Goal: Check status: Check status

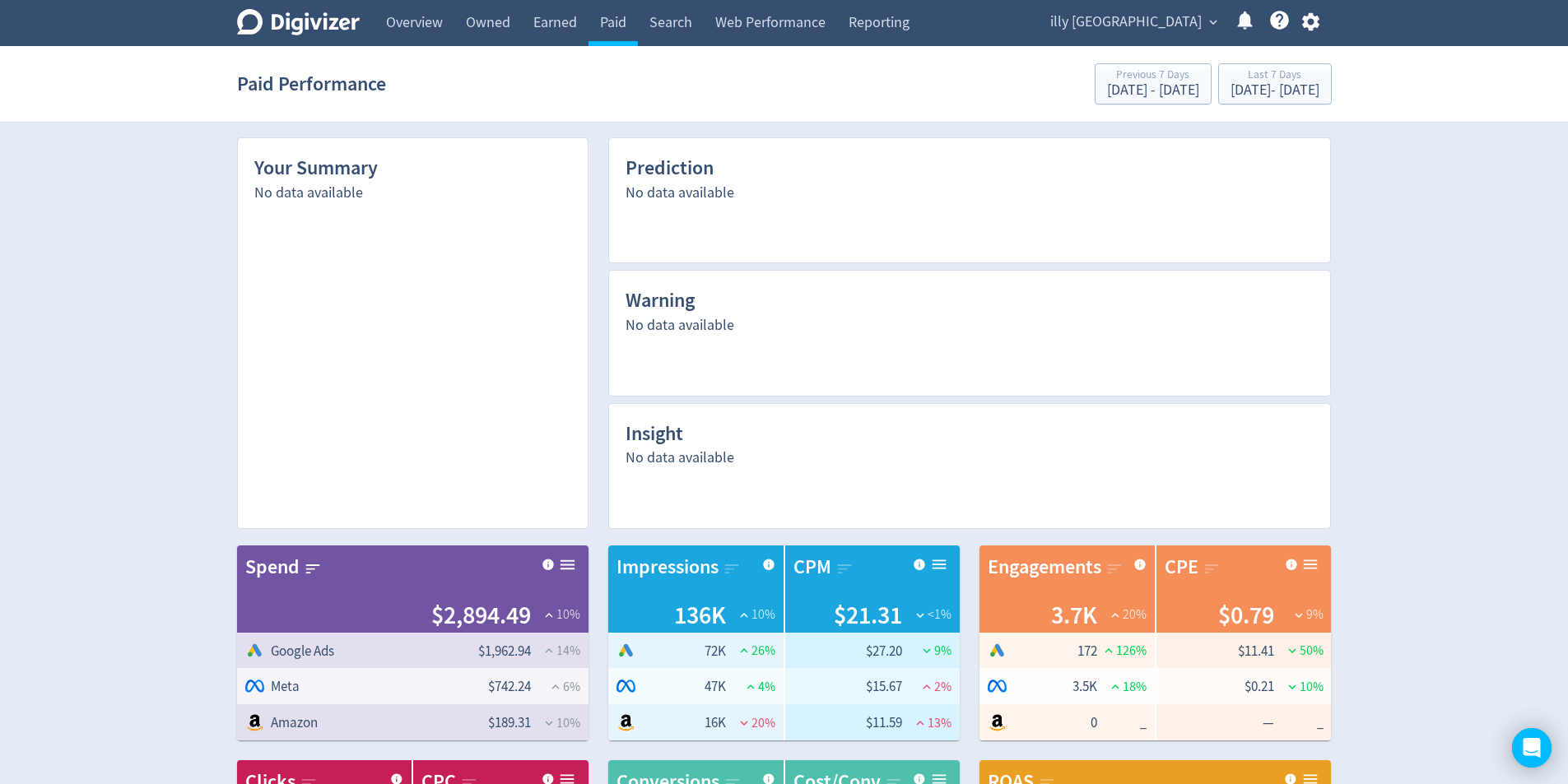
drag, startPoint x: 611, startPoint y: 35, endPoint x: 617, endPoint y: 77, distance: 42.4
click at [611, 34] on link "Paid" at bounding box center [613, 23] width 49 height 46
click at [1255, 94] on div "[DATE] - [DATE]" at bounding box center [1275, 90] width 89 height 15
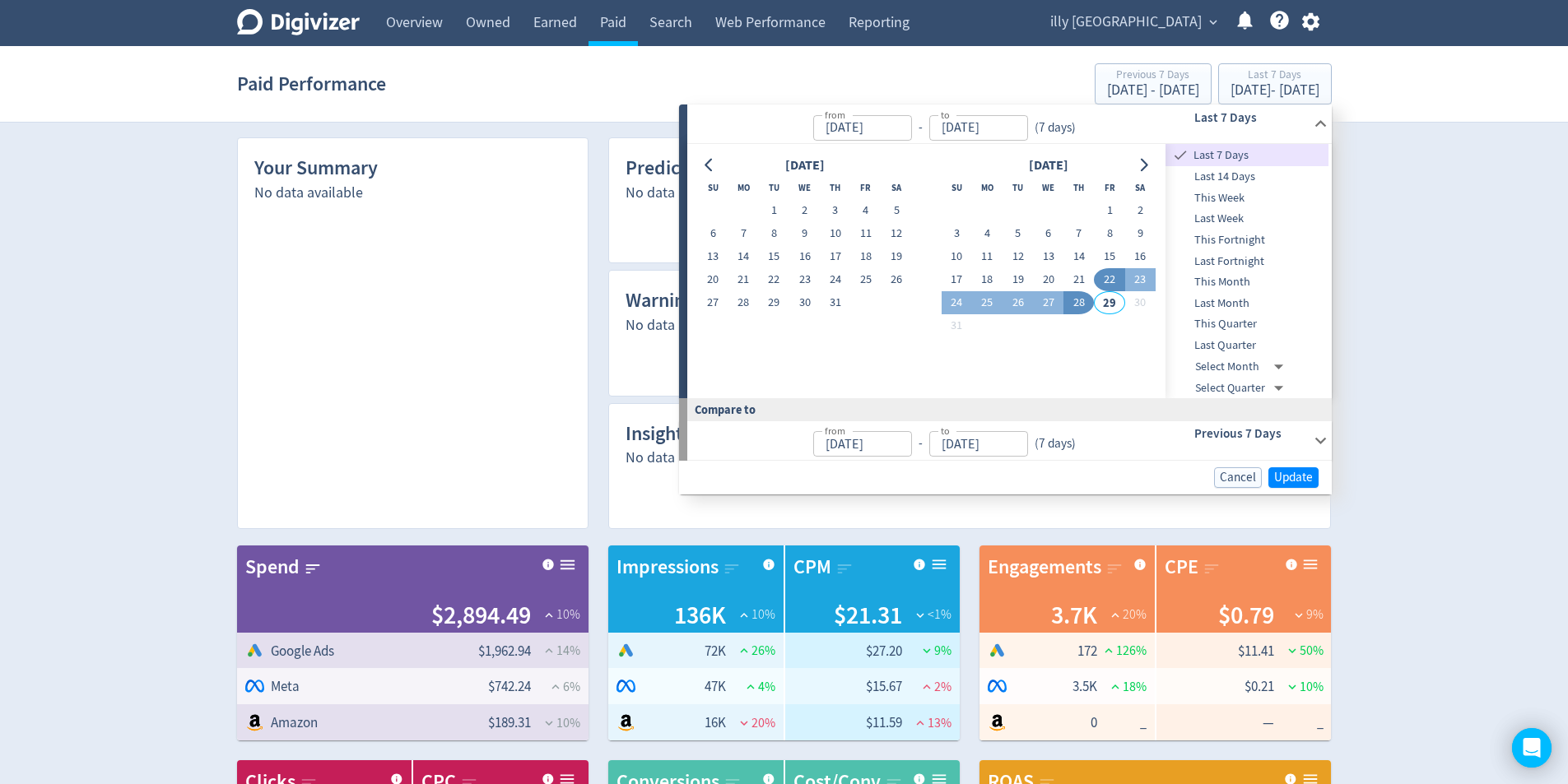
click at [1083, 307] on button "28" at bounding box center [1078, 303] width 30 height 23
click at [1020, 307] on button "26" at bounding box center [1018, 303] width 30 height 23
type input "[DATE]"
click at [1071, 303] on button "28" at bounding box center [1078, 303] width 30 height 23
type input "[DATE]"
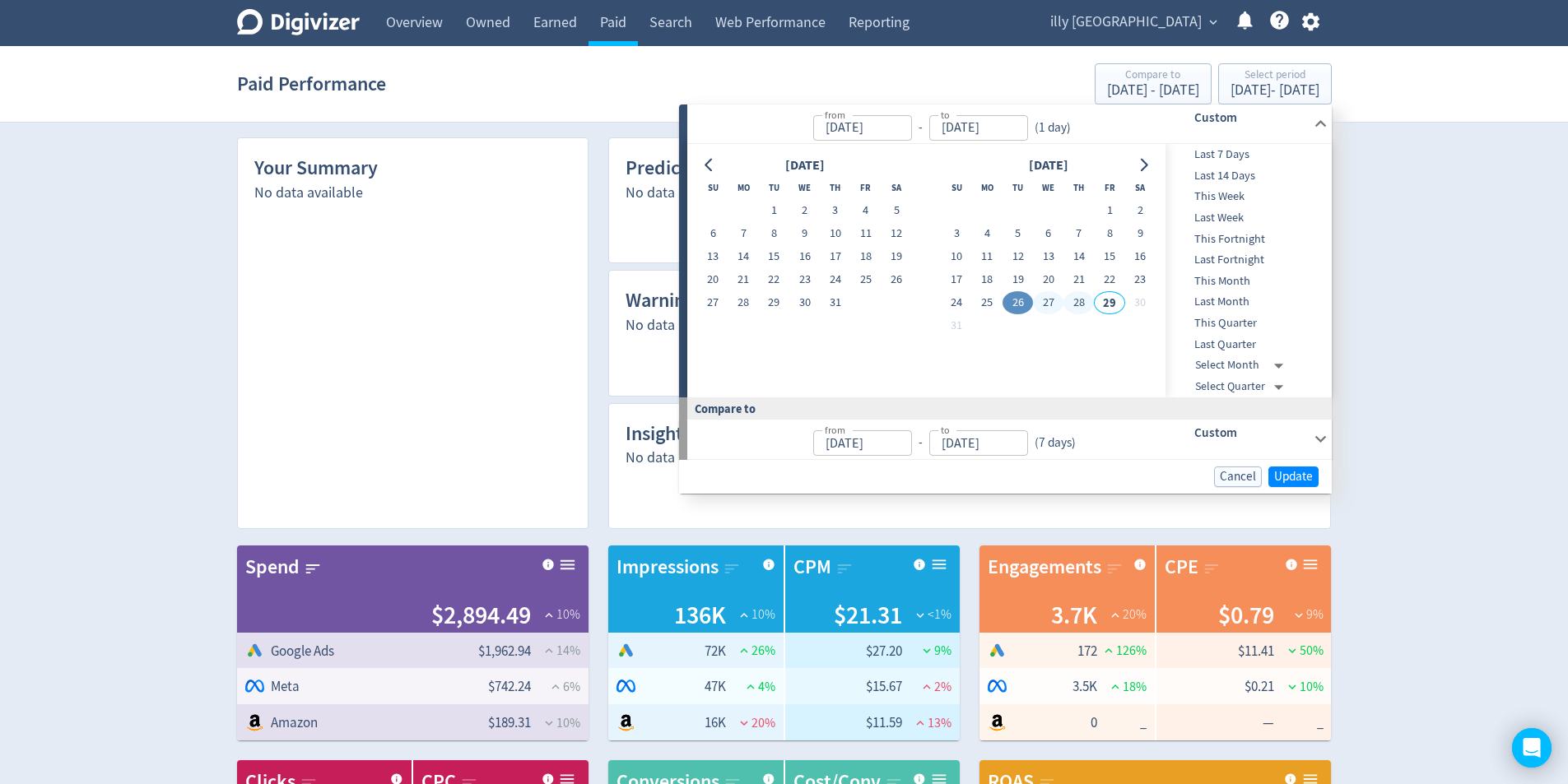
type input "[DATE]"
drag, startPoint x: 1293, startPoint y: 480, endPoint x: 1282, endPoint y: 483, distance: 11.4
click at [1293, 480] on span "Update" at bounding box center [1294, 477] width 39 height 13
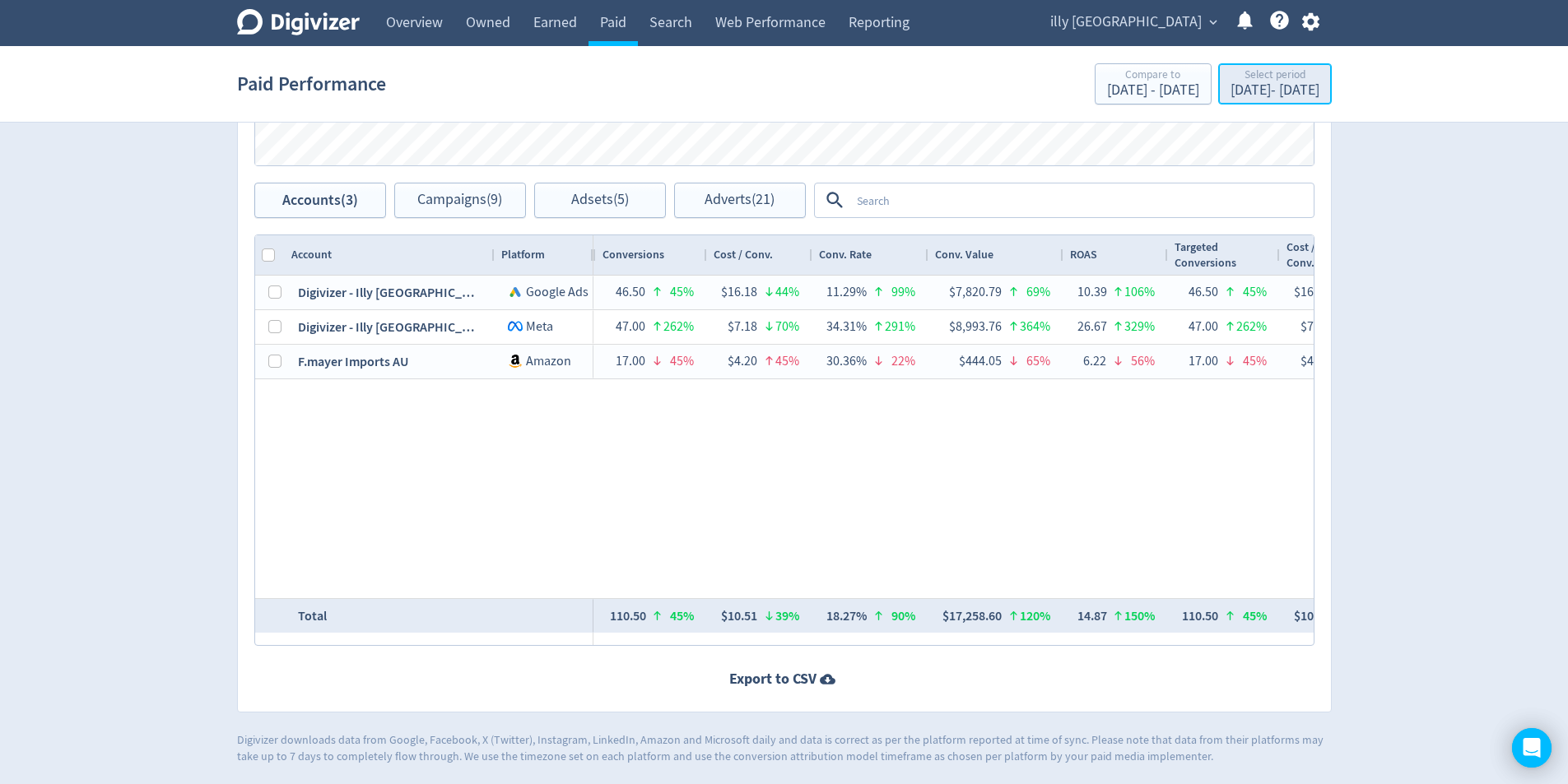
click at [1290, 84] on div "[DATE] - [DATE]" at bounding box center [1275, 90] width 89 height 15
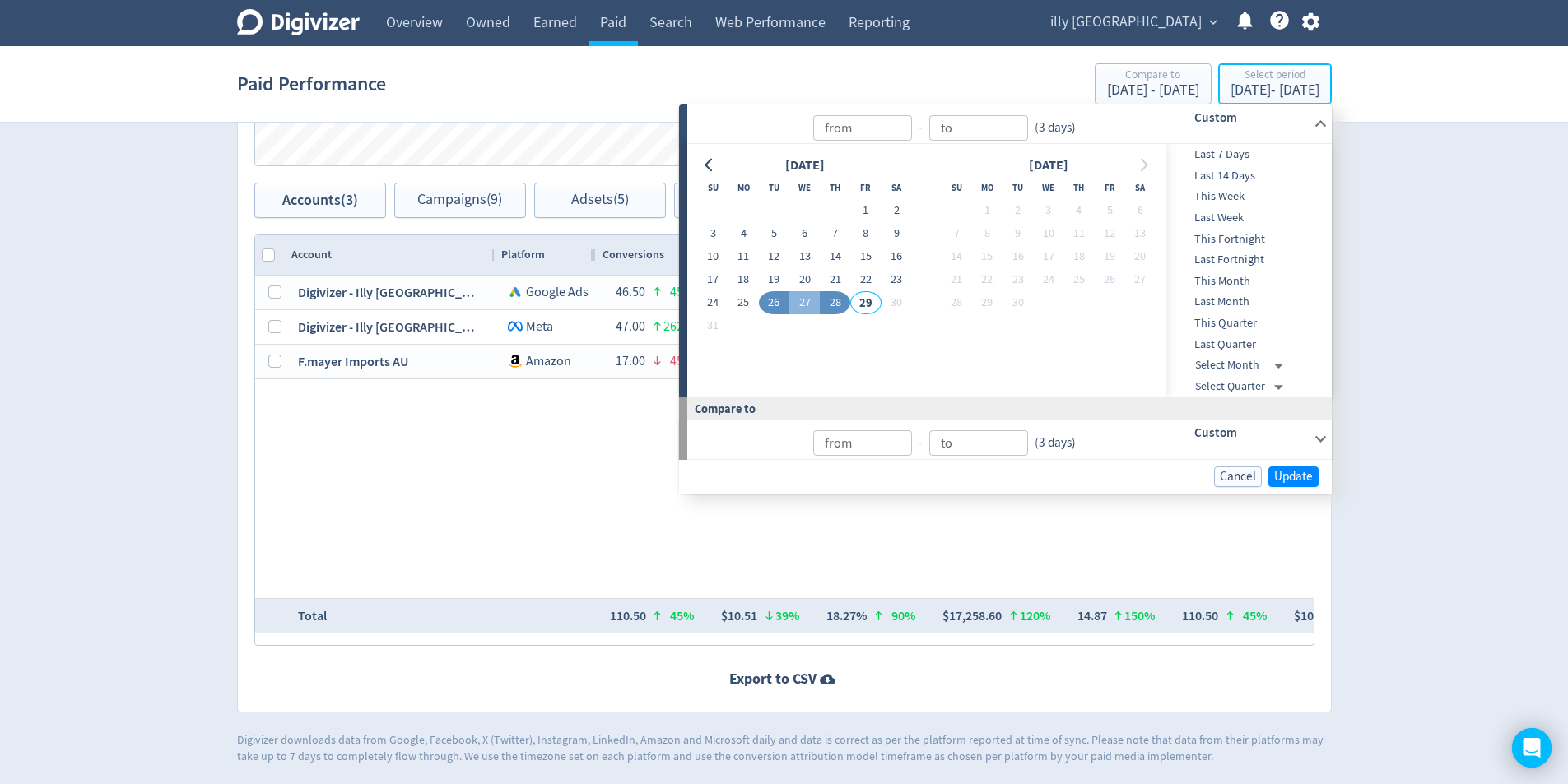
type input "[DATE]"
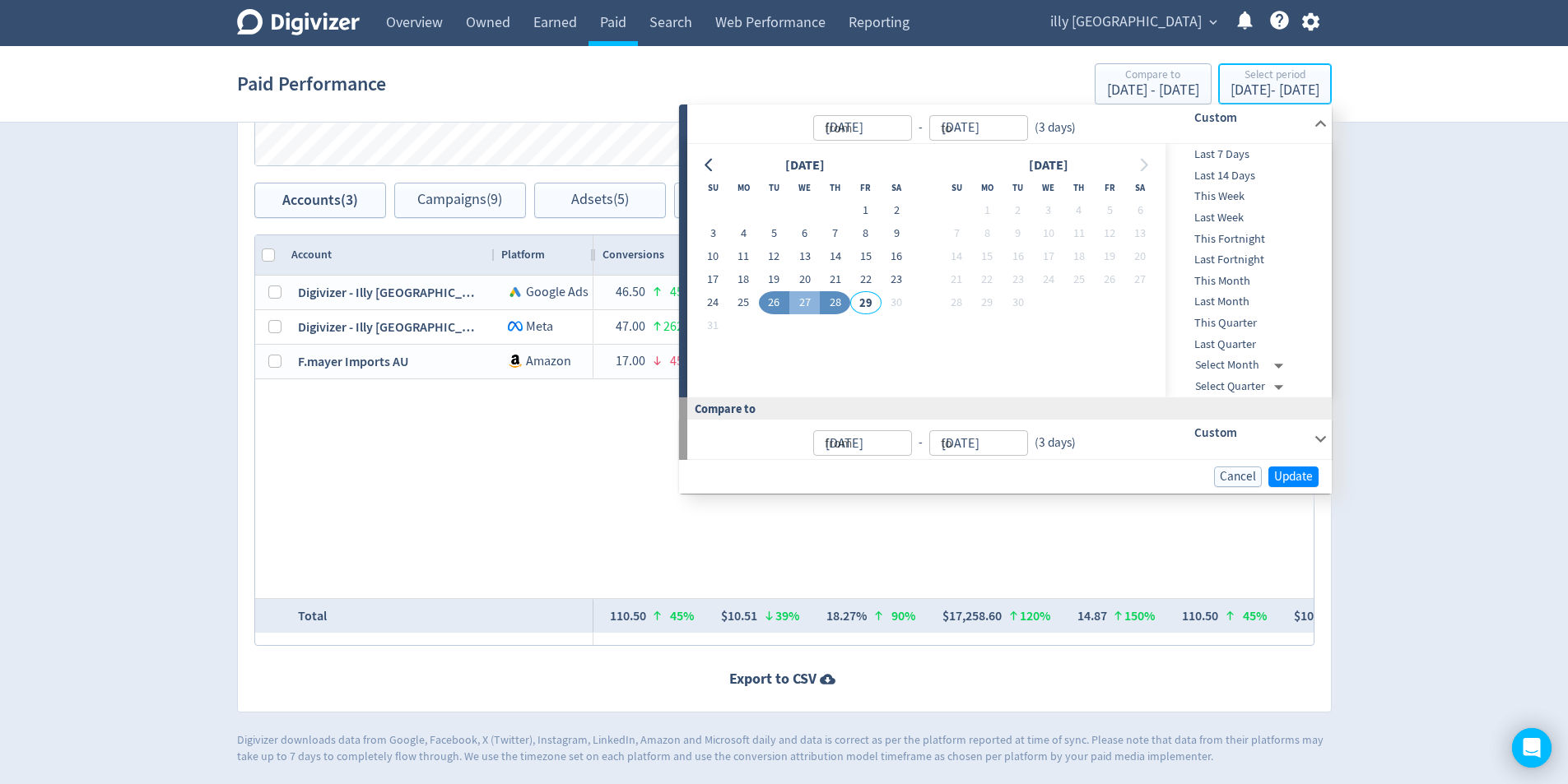
type input "[DATE]"
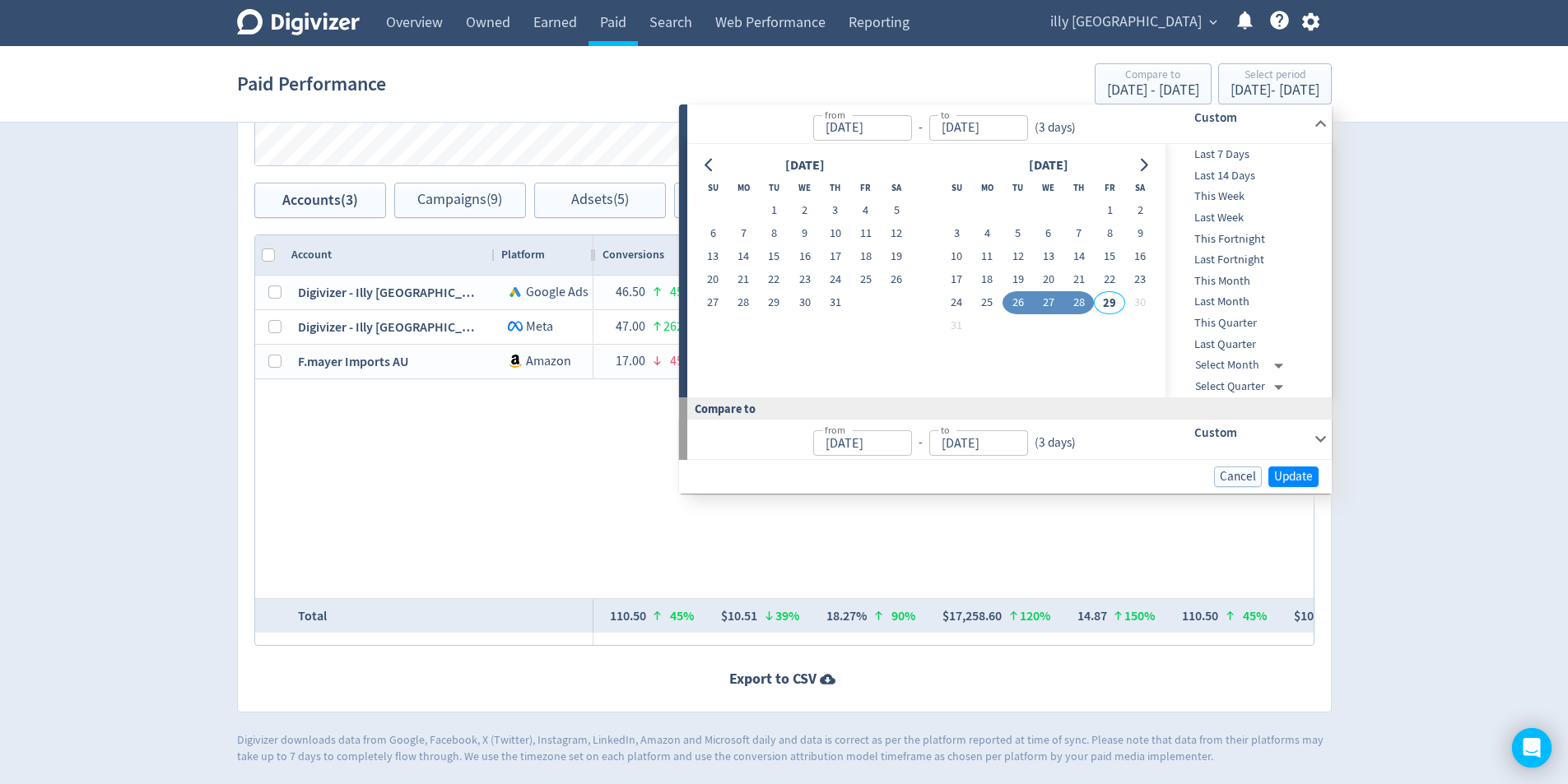
click at [1044, 299] on button "27" at bounding box center [1048, 303] width 30 height 23
type input "[DATE]"
click at [1077, 311] on button "28" at bounding box center [1078, 303] width 30 height 23
type input "[DATE]"
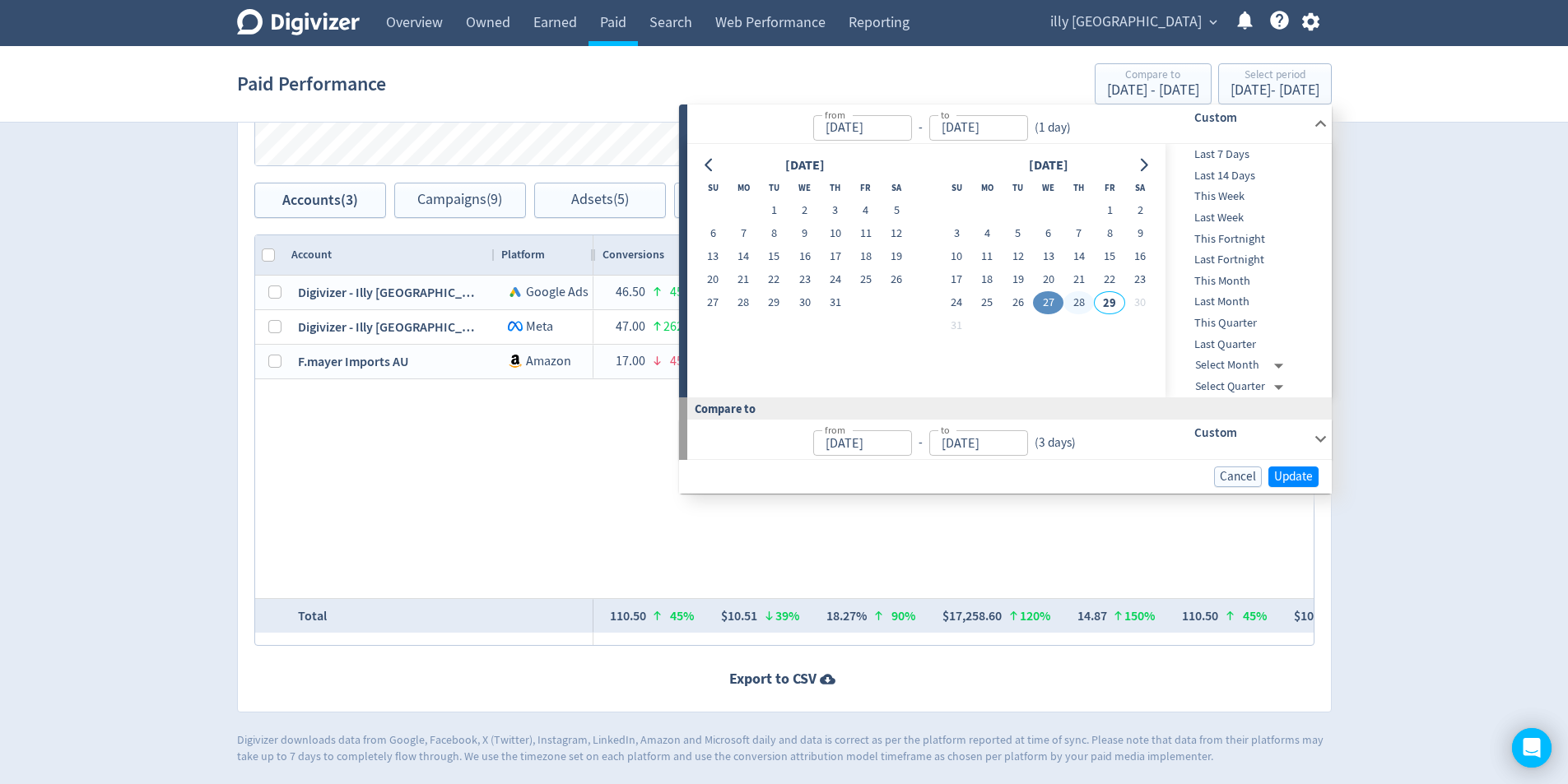
type input "[DATE]"
click at [1282, 462] on div "from [DATE] from - to [DATE] to ( 2 days ) Custom [DATE] Su Mo Tu We Th Fr Sa 1…" at bounding box center [1005, 300] width 653 height 390
click at [1286, 471] on span "Update" at bounding box center [1294, 477] width 39 height 13
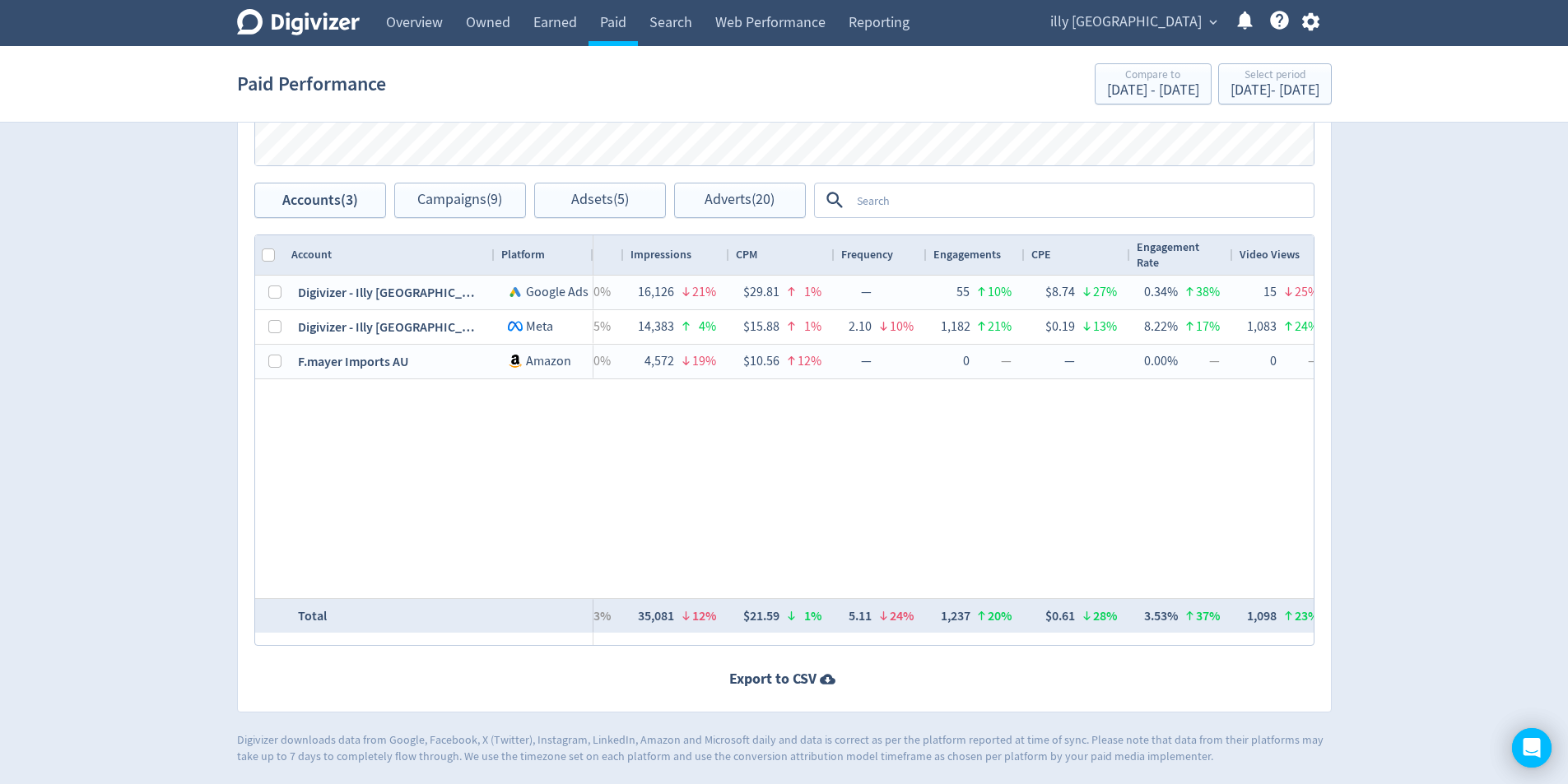
scroll to position [0, 518]
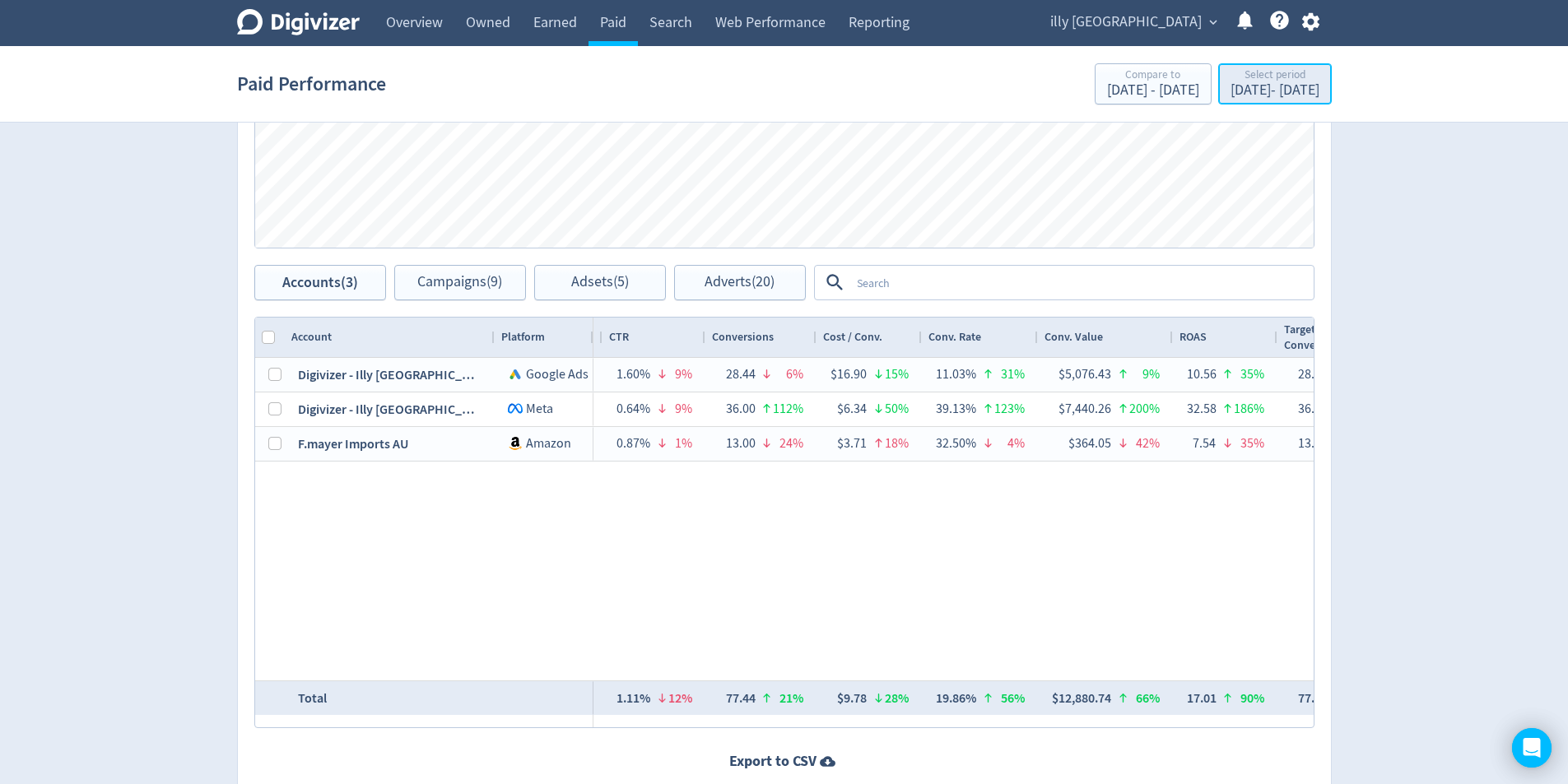
click at [1231, 96] on div "[DATE] - [DATE]" at bounding box center [1275, 90] width 89 height 15
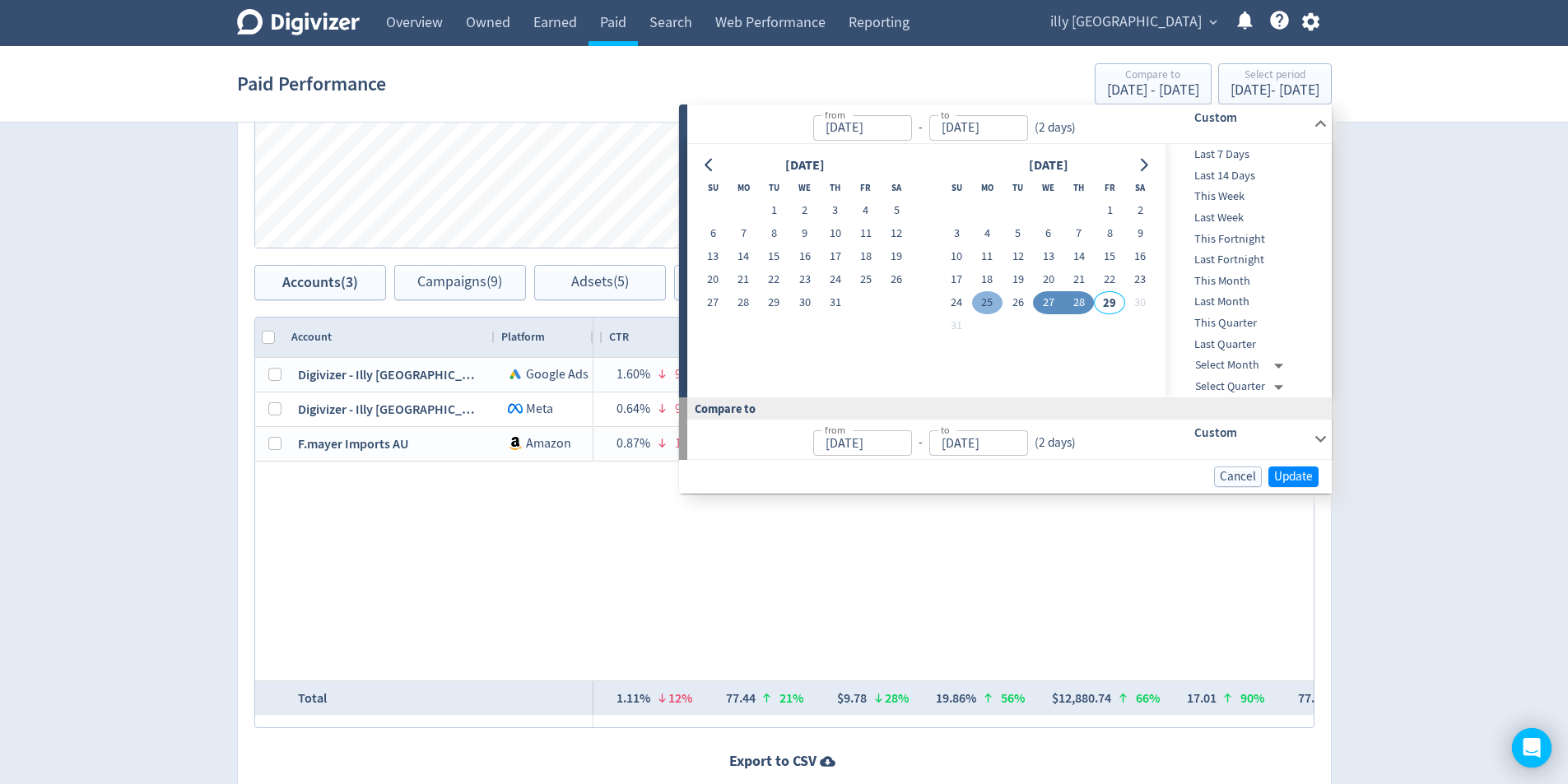
drag, startPoint x: 985, startPoint y: 303, endPoint x: 997, endPoint y: 305, distance: 12.2
click at [987, 302] on button "25" at bounding box center [987, 303] width 30 height 23
type input "[DATE]"
click at [1012, 305] on button "26" at bounding box center [1018, 303] width 30 height 23
type input "[DATE]"
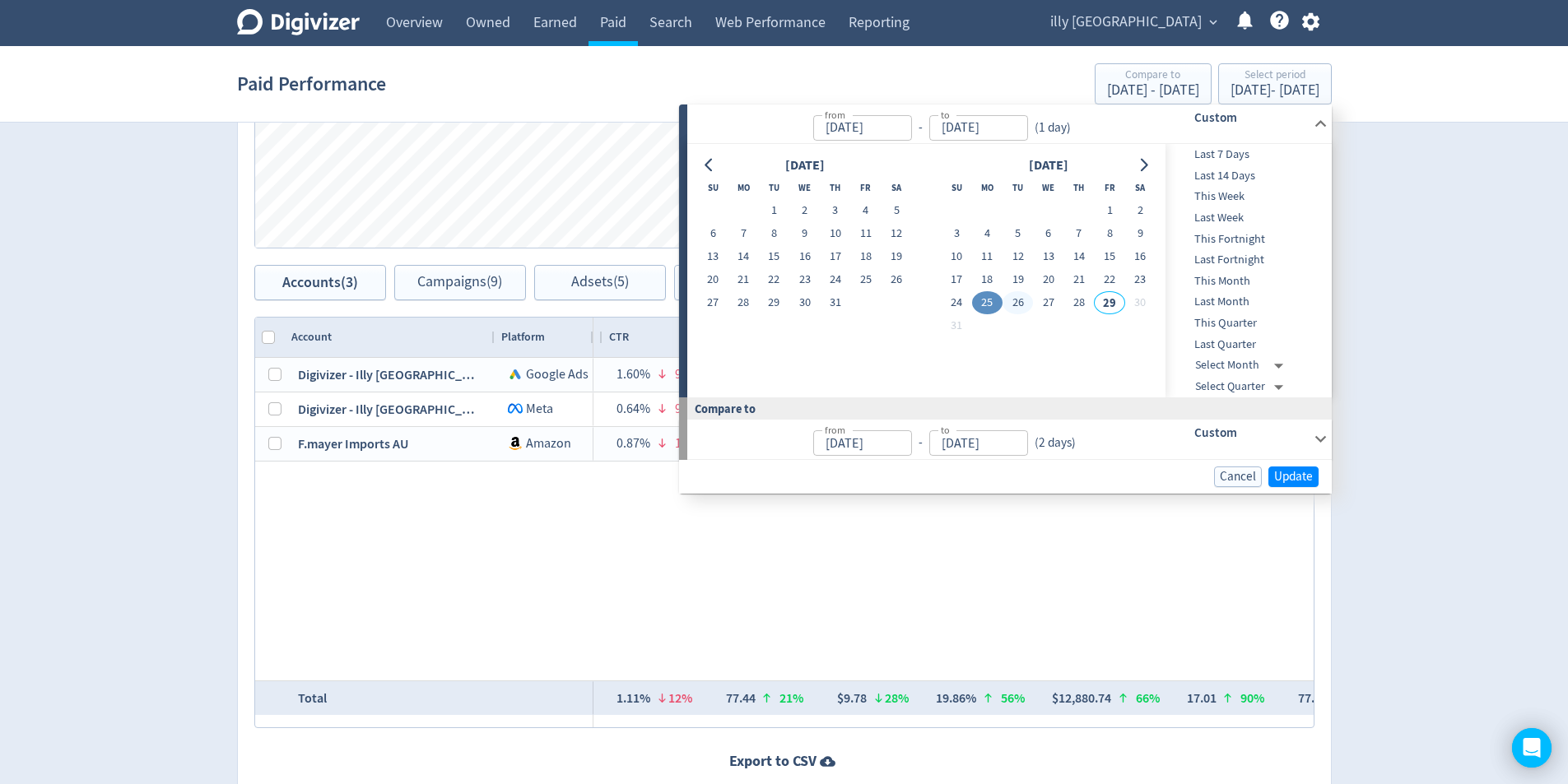
type input "[DATE]"
click at [1293, 471] on span "Update" at bounding box center [1294, 477] width 39 height 13
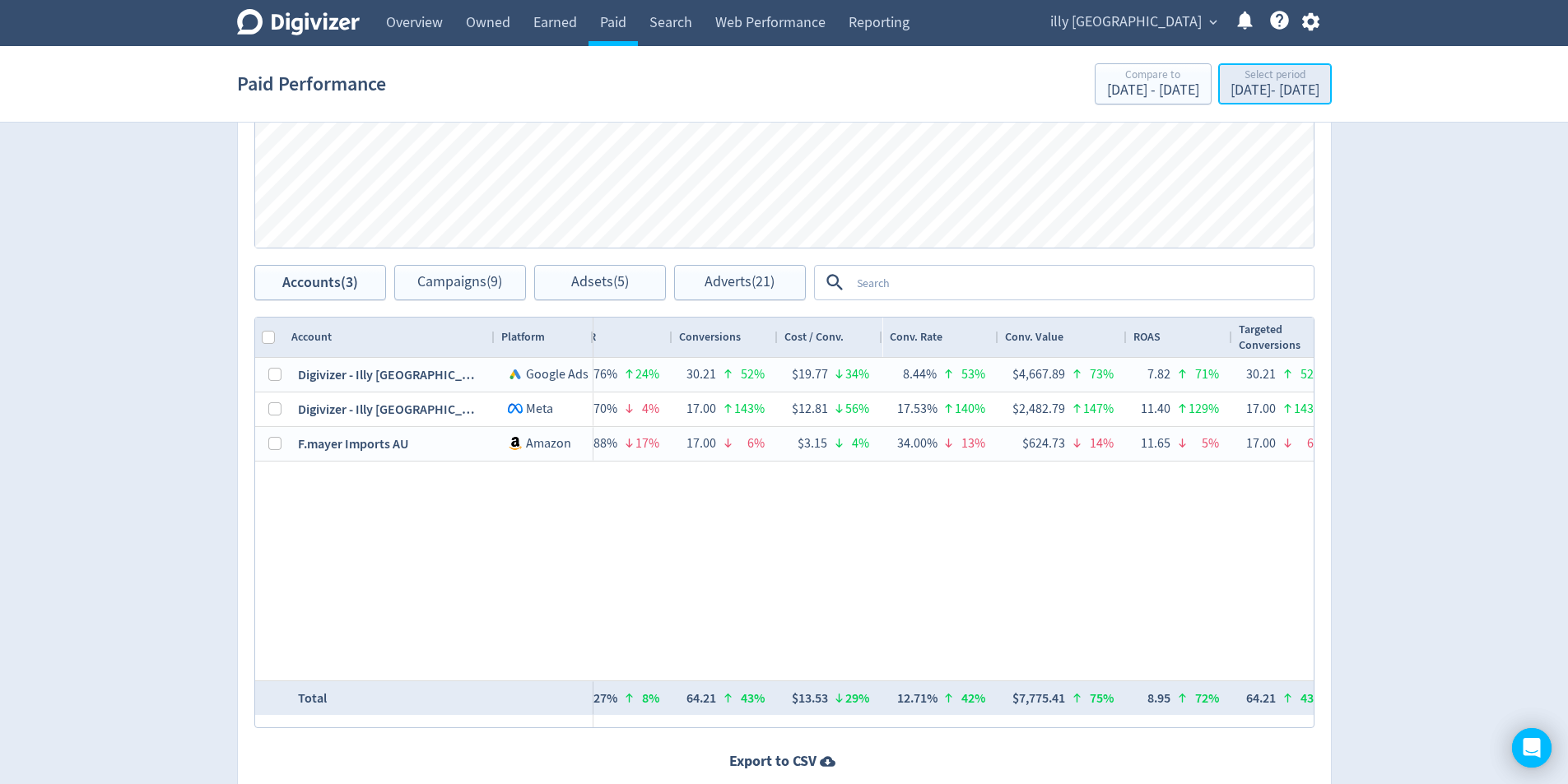
click at [1281, 98] on div "[DATE] - [DATE]" at bounding box center [1275, 90] width 89 height 15
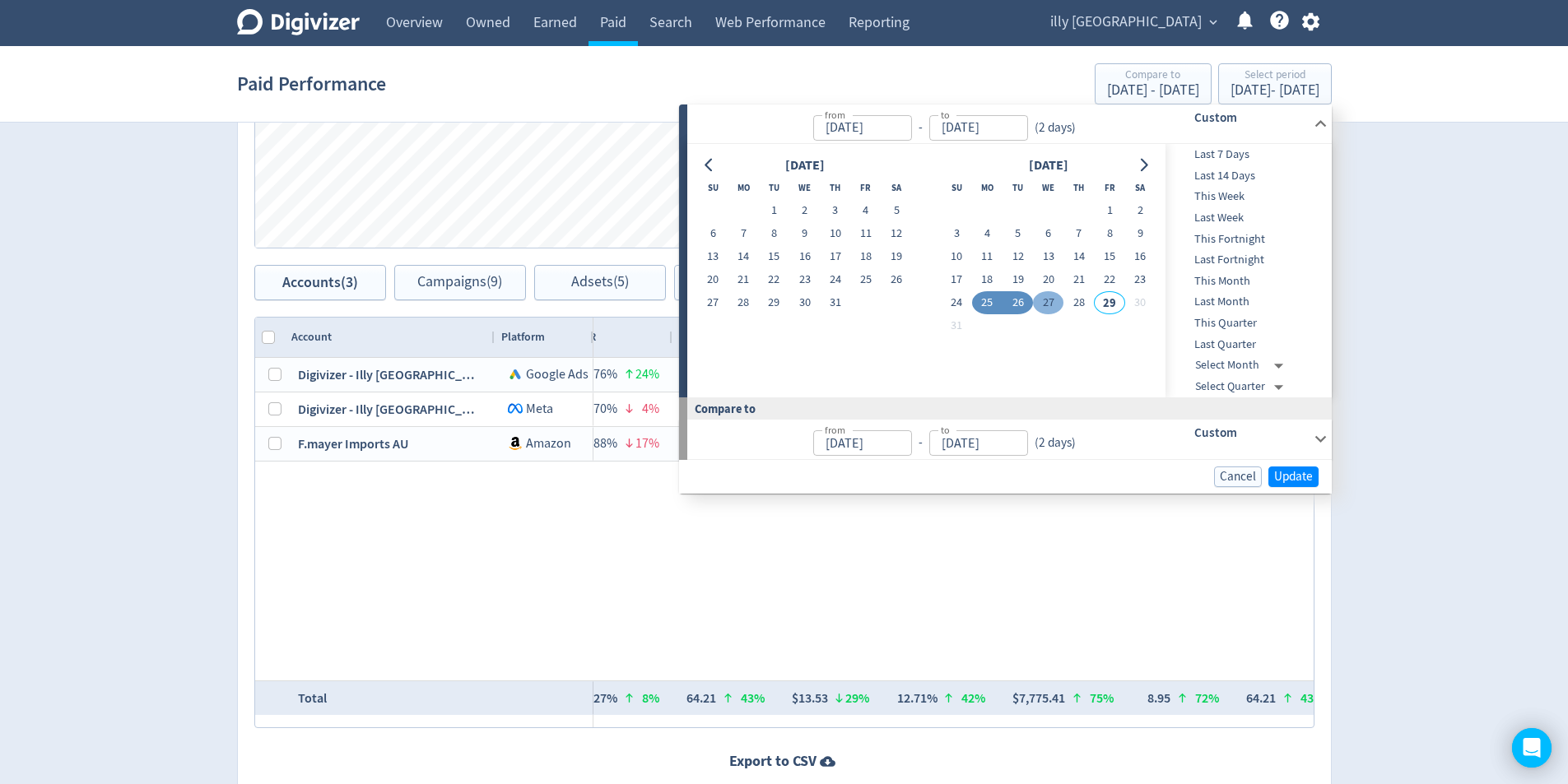
click at [1041, 304] on button "27" at bounding box center [1048, 303] width 30 height 23
type input "[DATE]"
click at [1076, 304] on button "28" at bounding box center [1078, 303] width 30 height 23
type input "[DATE]"
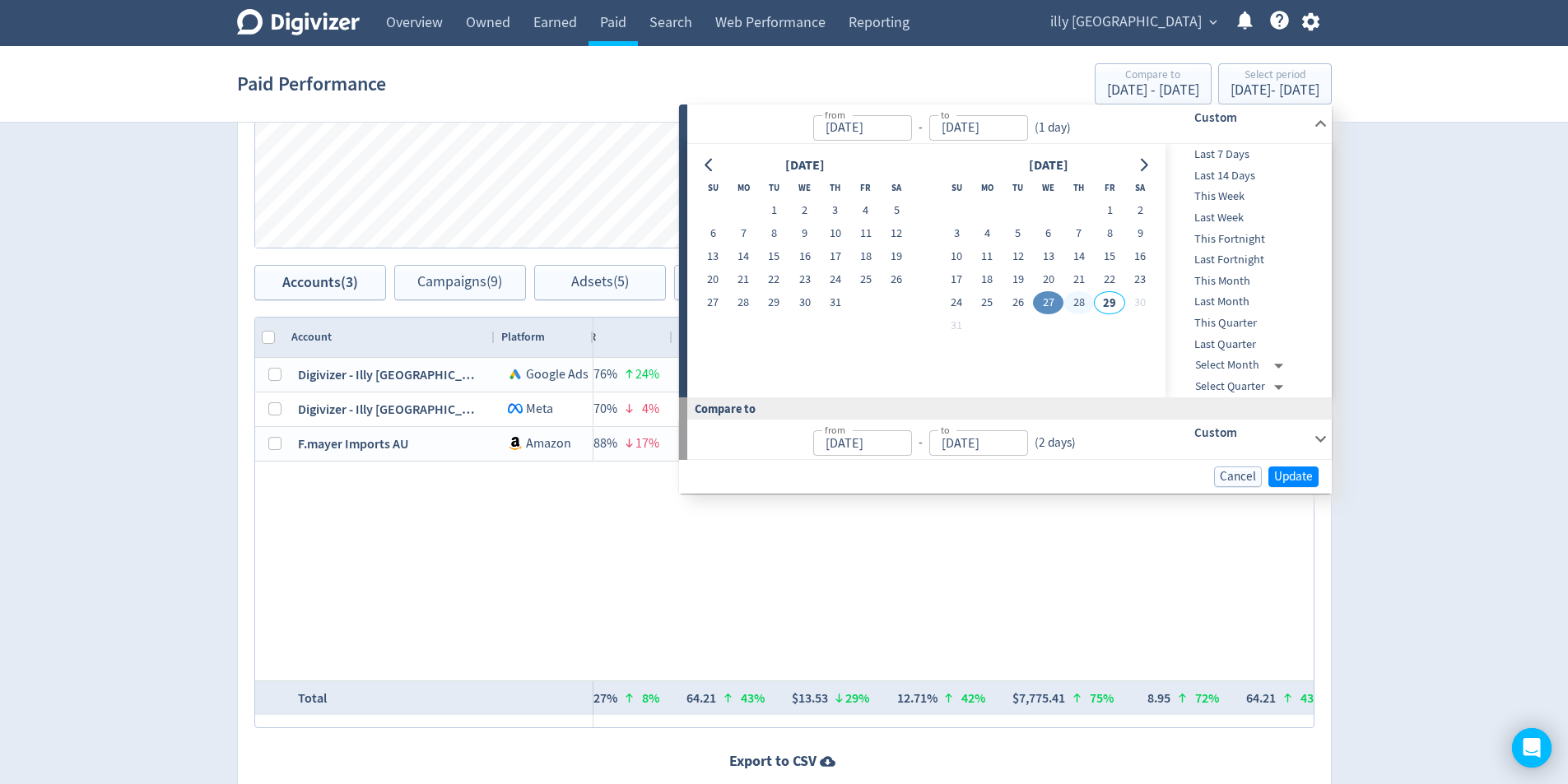
type input "[DATE]"
click at [1312, 471] on span "Update" at bounding box center [1294, 477] width 39 height 13
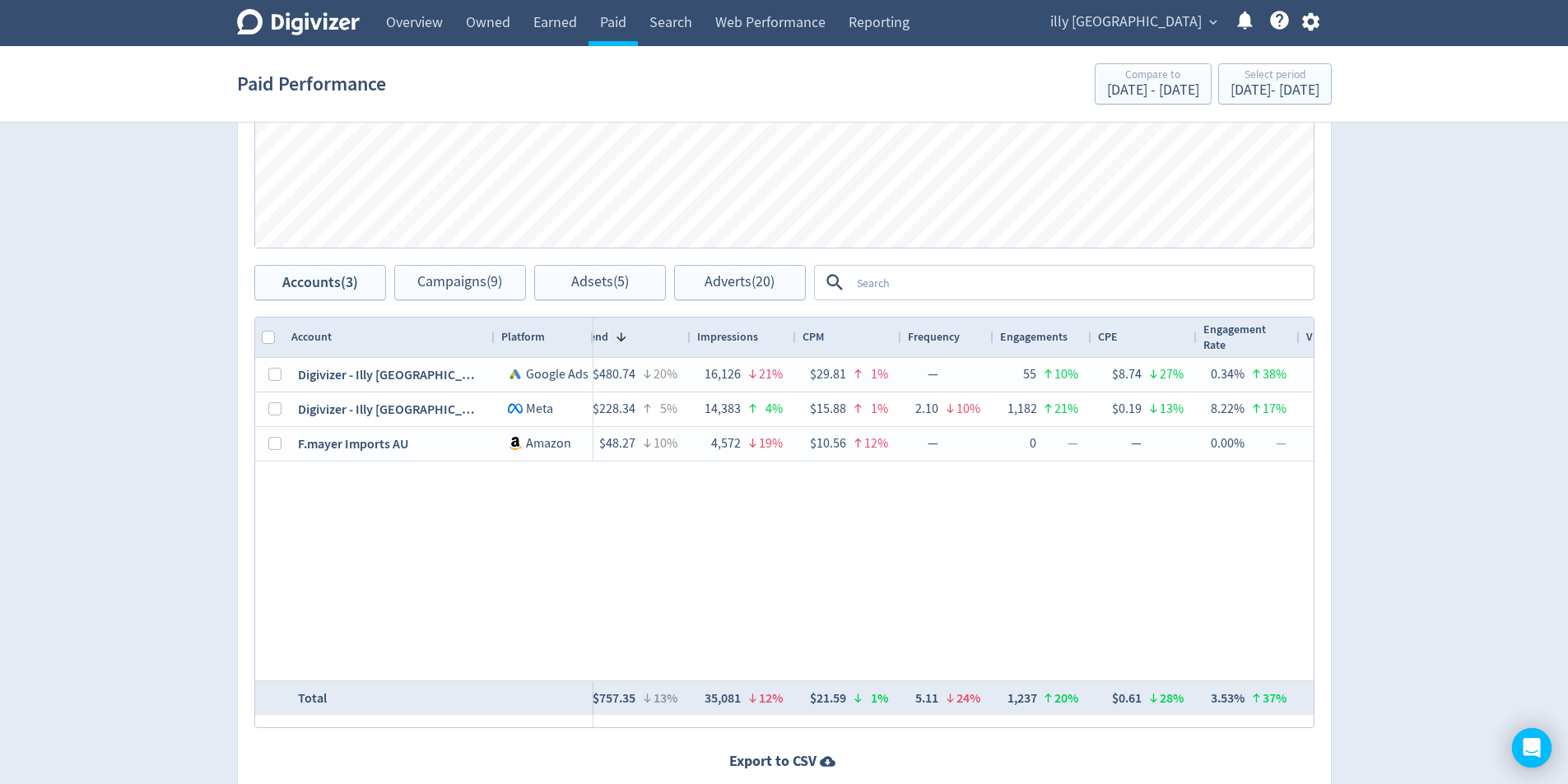
scroll to position [0, 86]
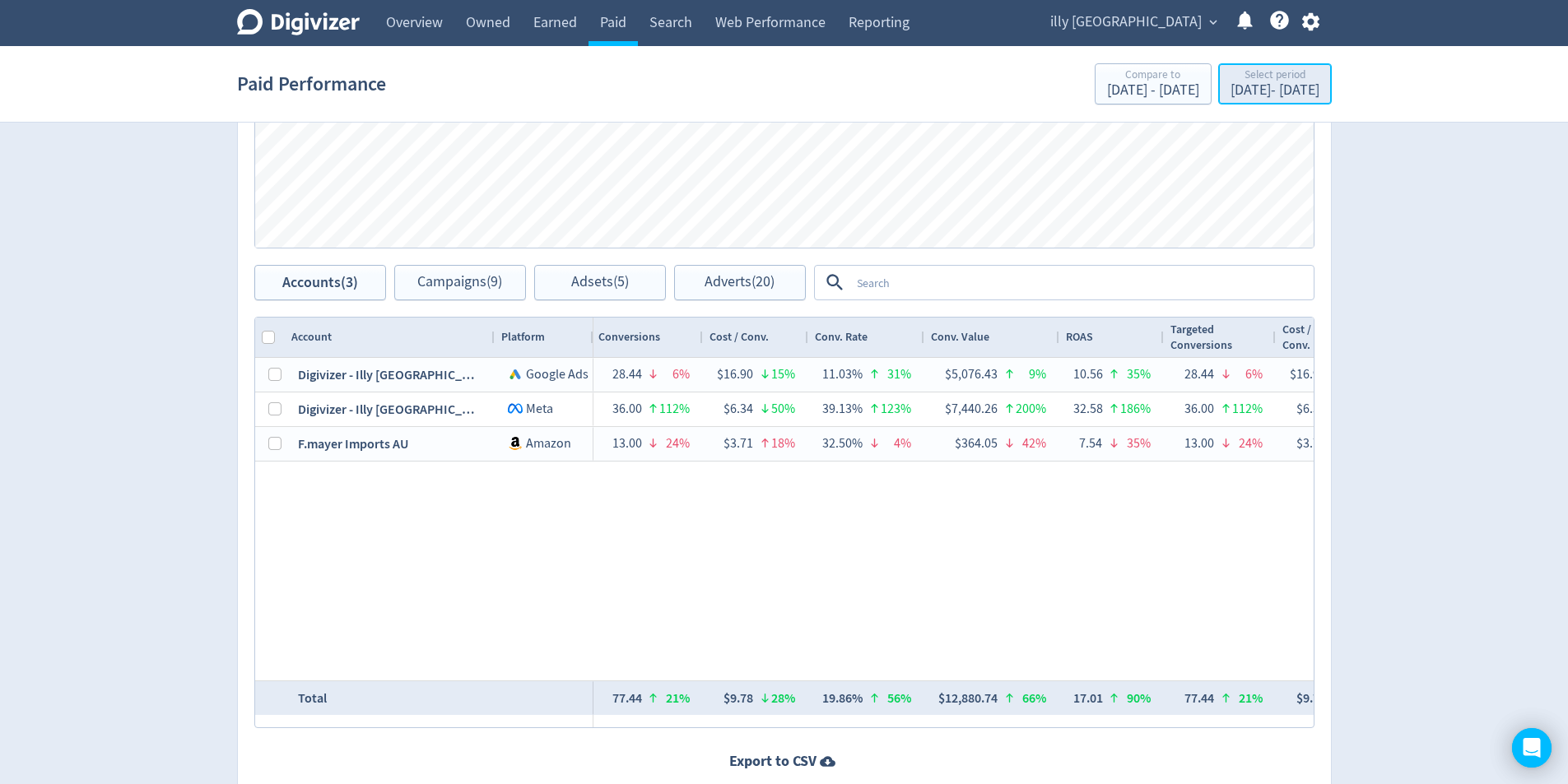
drag, startPoint x: 1257, startPoint y: 80, endPoint x: 1247, endPoint y: 94, distance: 17.2
click at [1258, 79] on div "Select period" at bounding box center [1275, 76] width 89 height 14
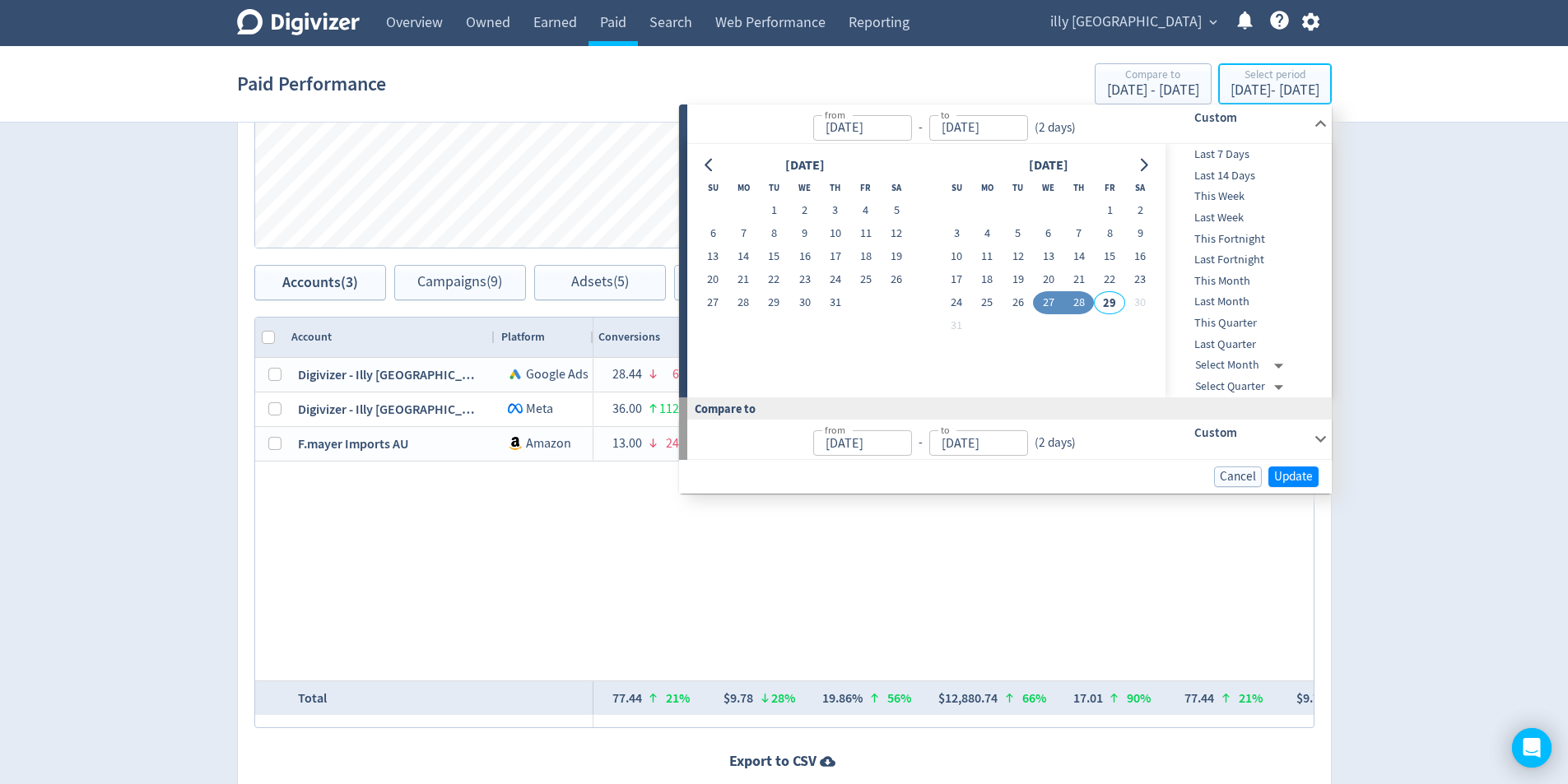
type input "[DATE]"
click at [1073, 302] on button "28" at bounding box center [1078, 303] width 30 height 23
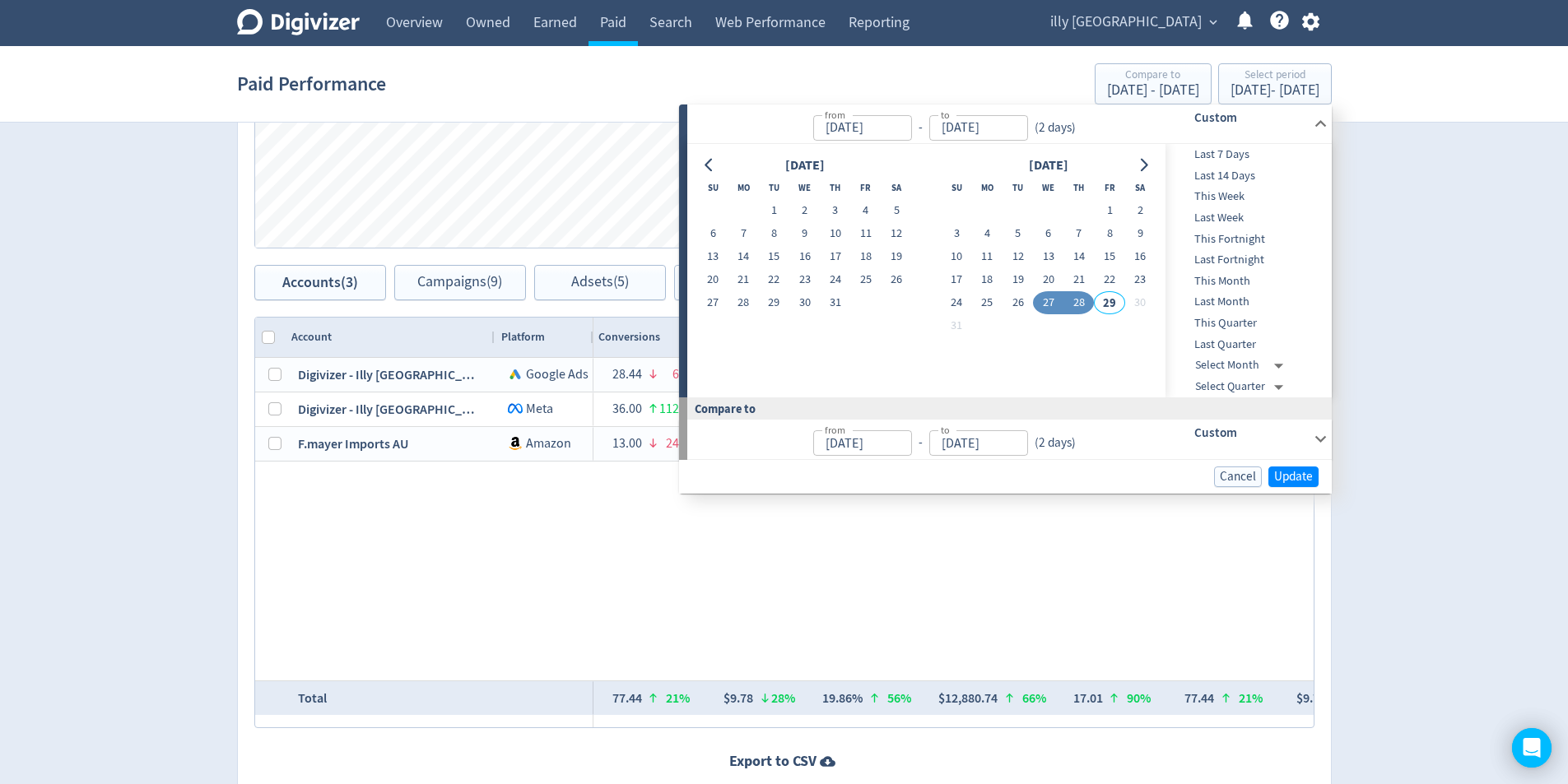
type input "[DATE]"
click at [1313, 481] on button "Update" at bounding box center [1293, 477] width 50 height 21
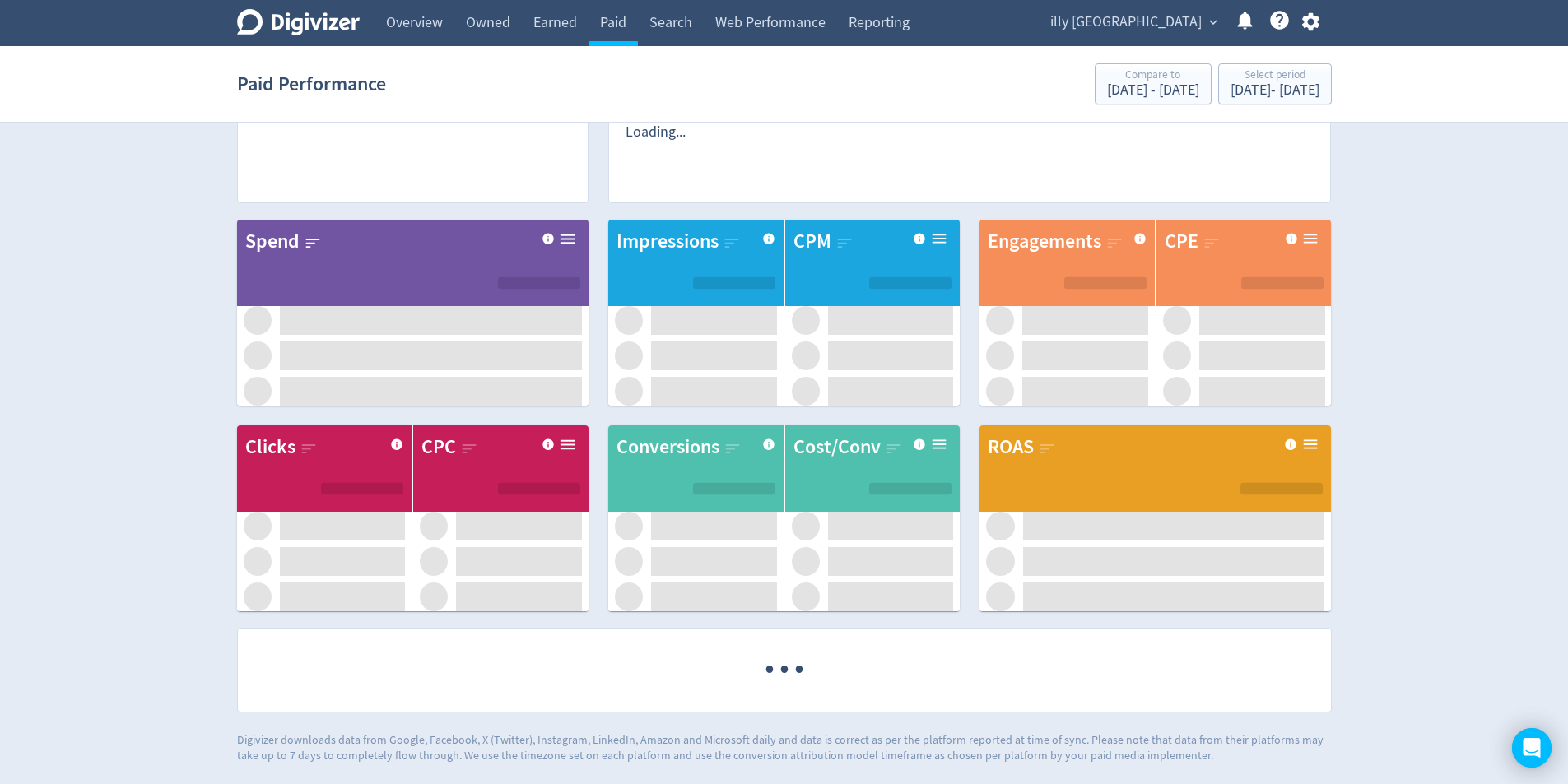
scroll to position [326, 0]
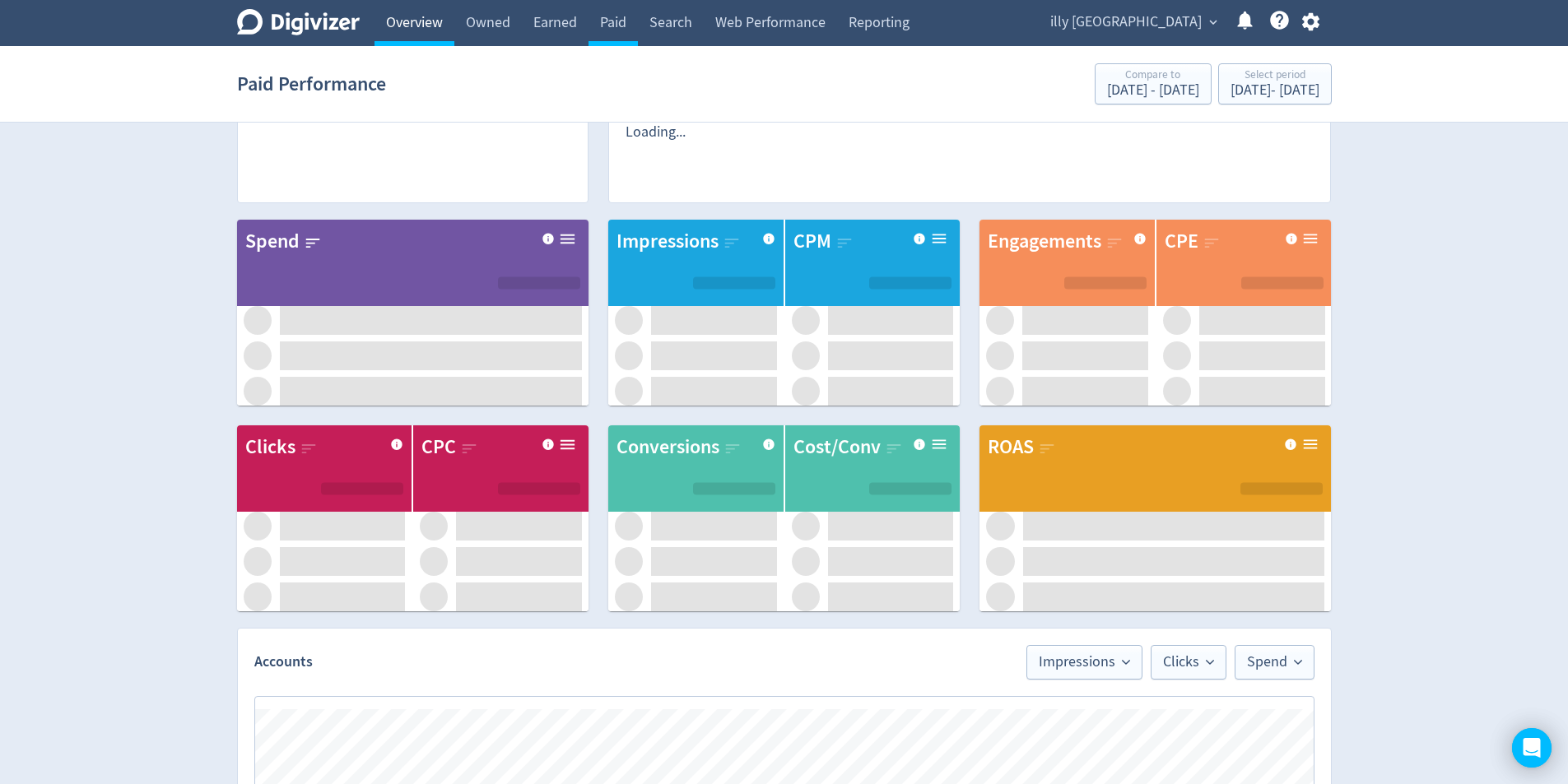
click at [478, 25] on link "Owned" at bounding box center [488, 23] width 68 height 46
click at [404, 26] on link "Overview" at bounding box center [414, 23] width 80 height 46
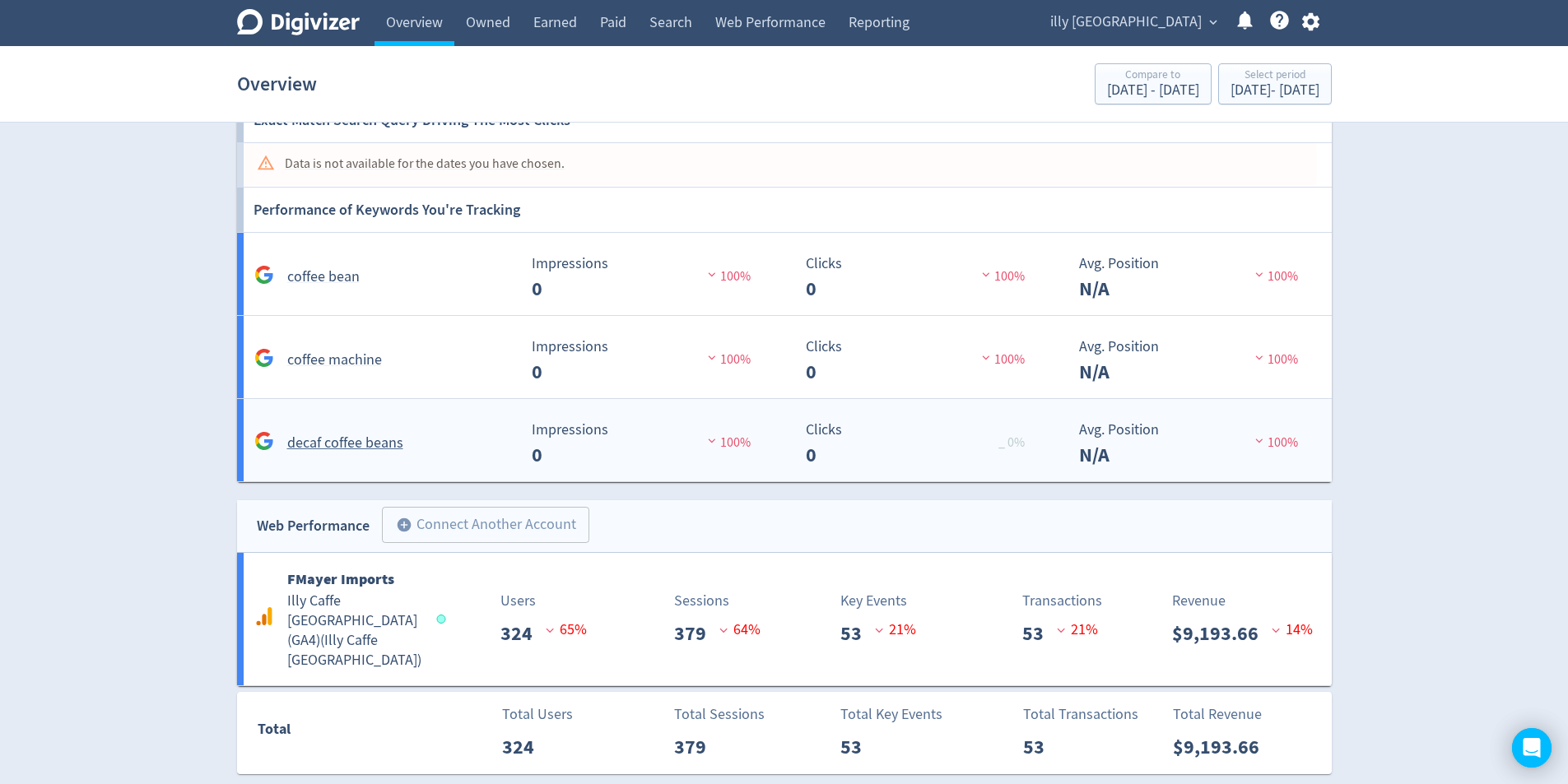
scroll to position [1376, 0]
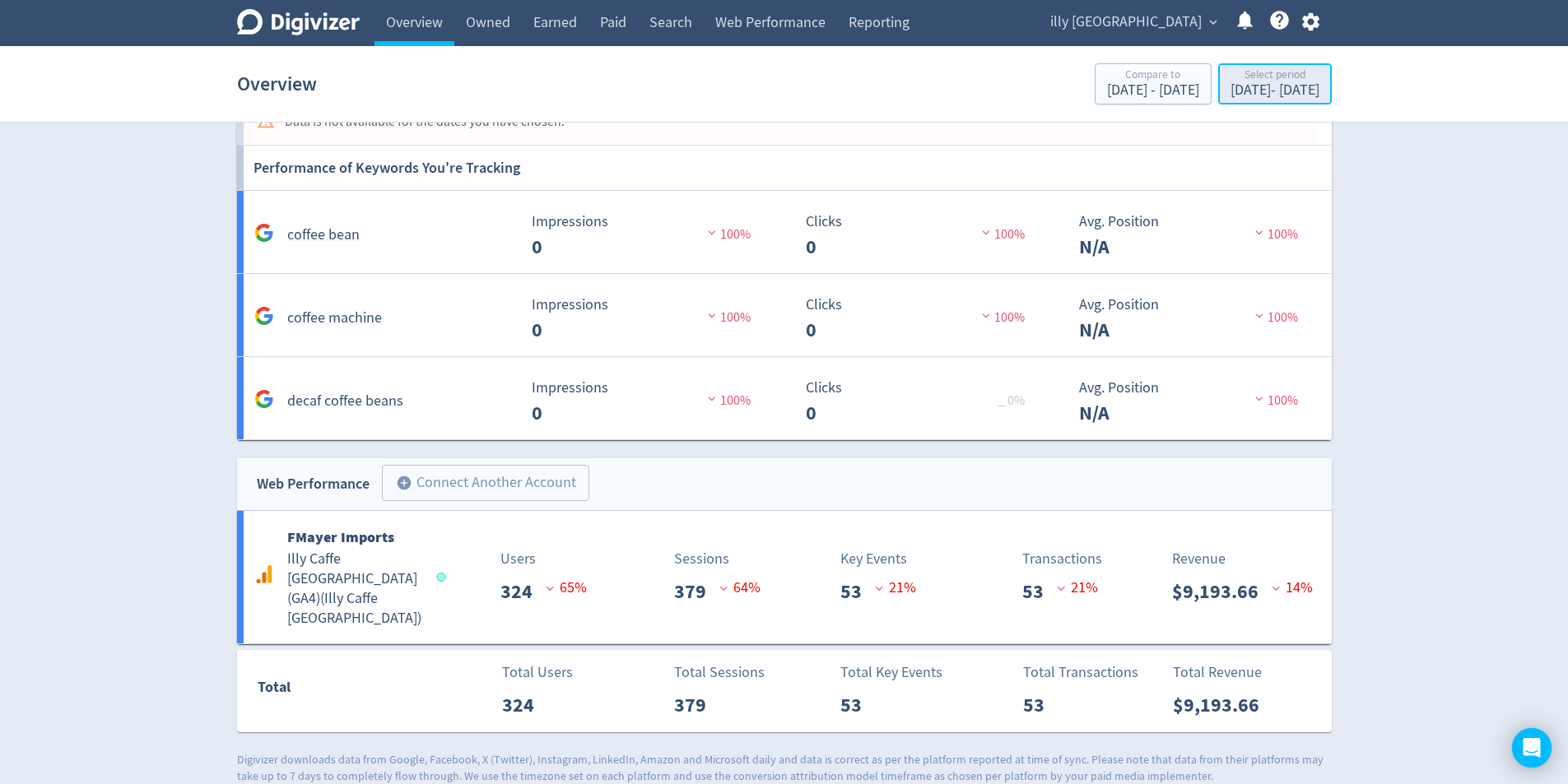
click at [1262, 92] on div "[DATE] - [DATE]" at bounding box center [1275, 90] width 89 height 15
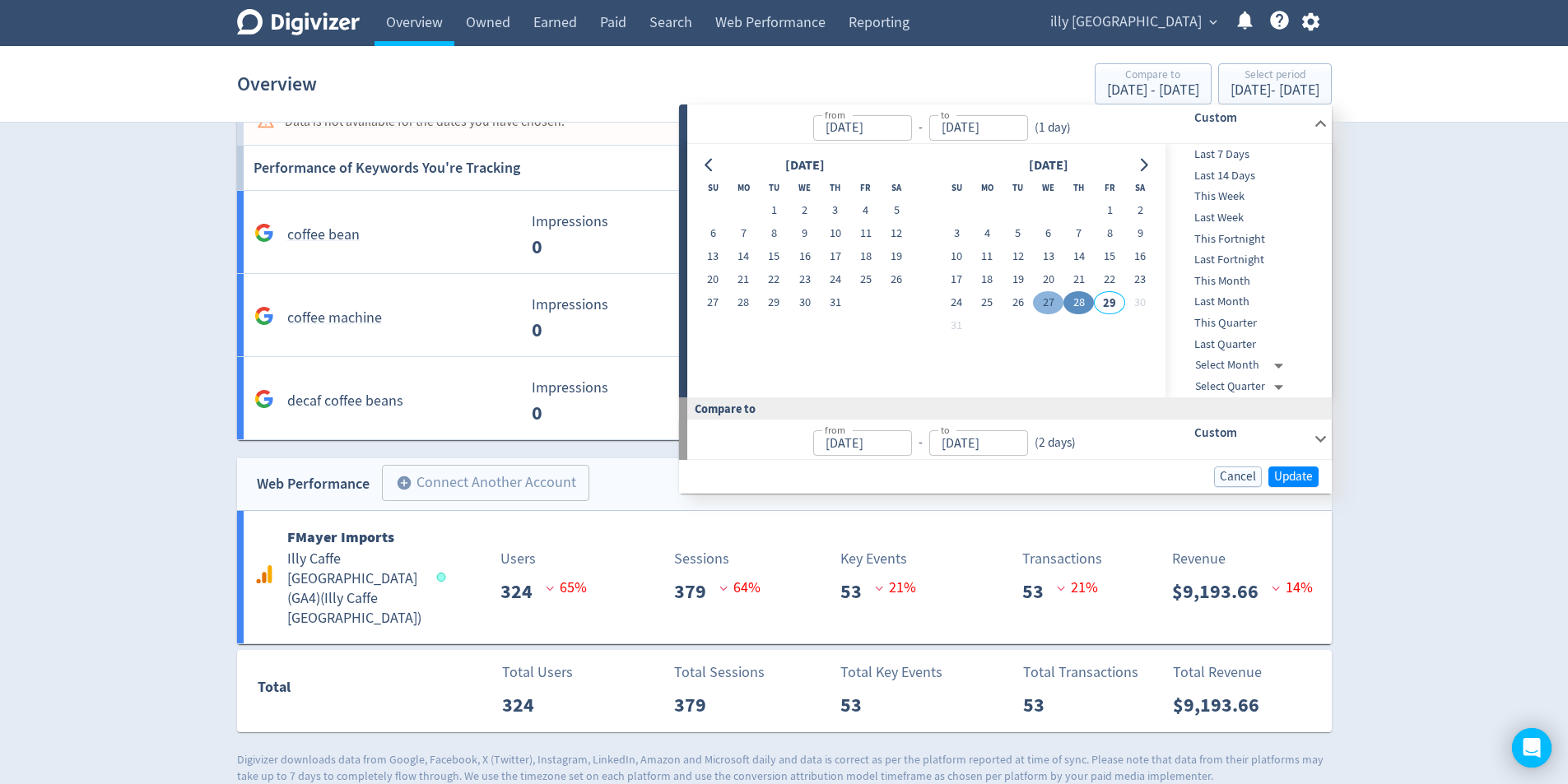
click at [1043, 307] on button "27" at bounding box center [1048, 303] width 30 height 23
type input "[DATE]"
click at [1069, 307] on button "28" at bounding box center [1078, 303] width 30 height 23
type input "[DATE]"
click at [1306, 474] on span "Update" at bounding box center [1294, 477] width 39 height 13
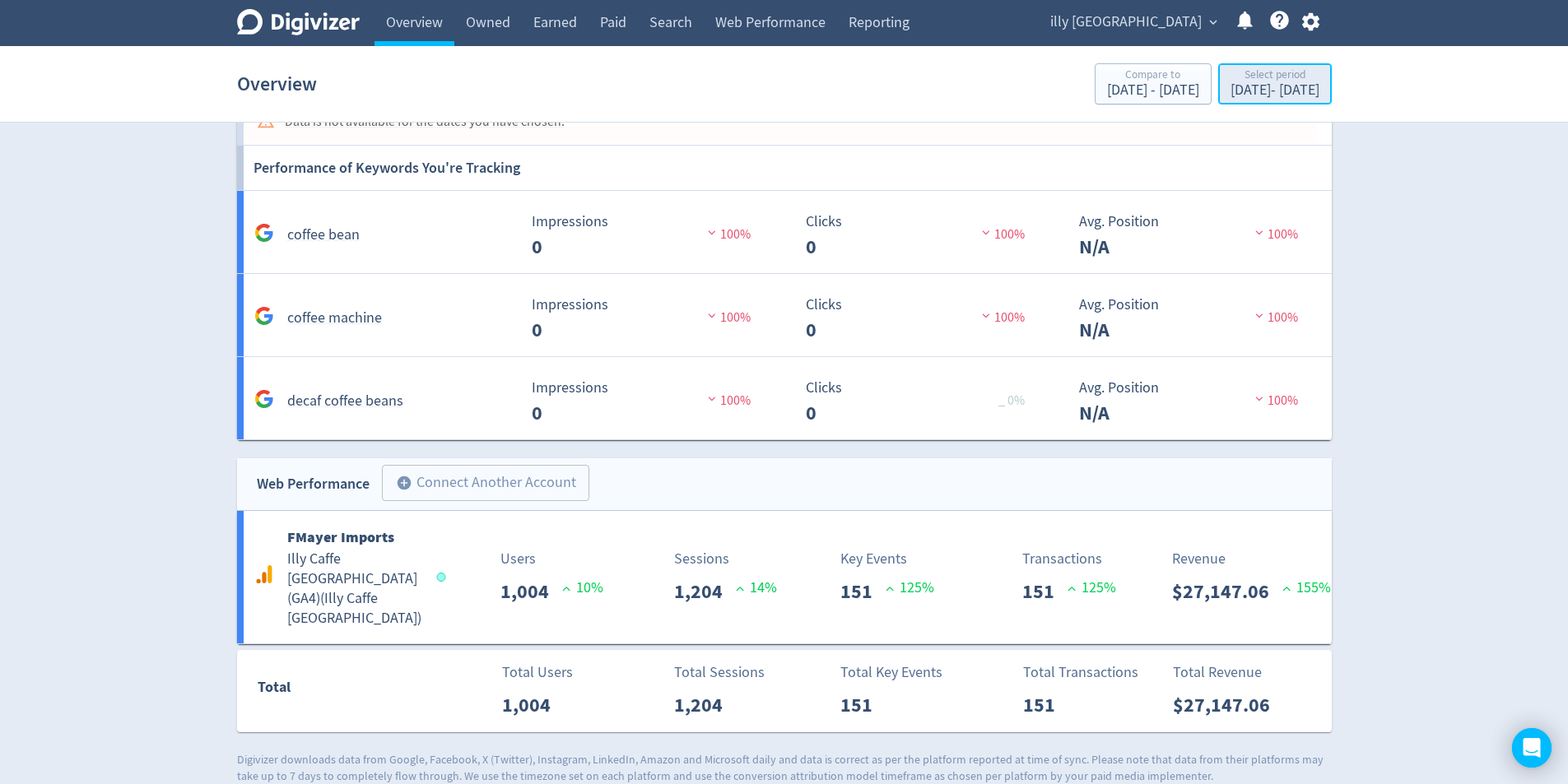
drag, startPoint x: 1306, startPoint y: 93, endPoint x: 1309, endPoint y: 103, distance: 10.4
click at [1306, 93] on div "[DATE] - [DATE]" at bounding box center [1275, 90] width 89 height 15
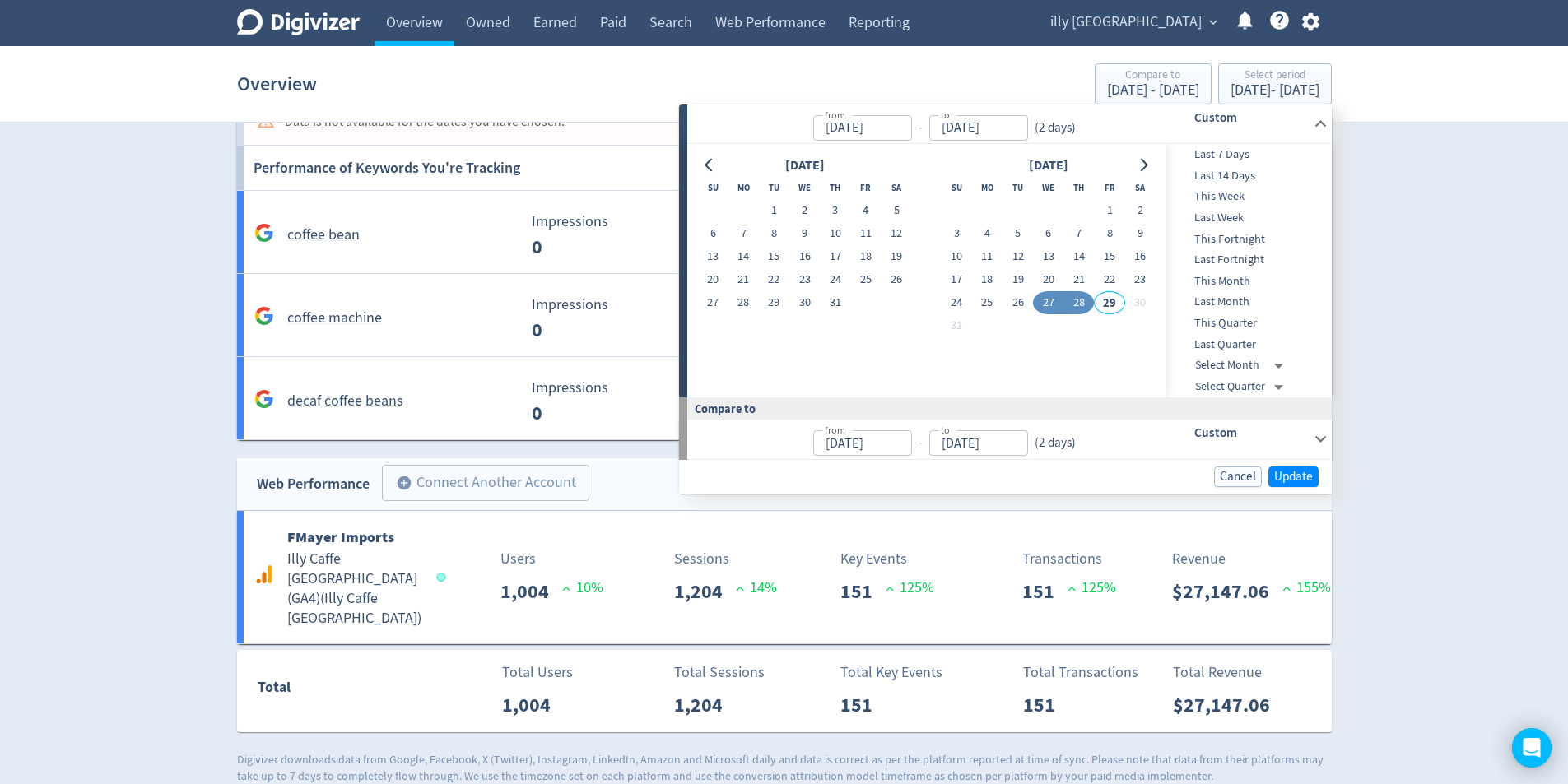
click at [1042, 311] on button "27" at bounding box center [1048, 303] width 30 height 23
type input "[DATE]"
click at [1313, 486] on button "Update" at bounding box center [1293, 477] width 50 height 21
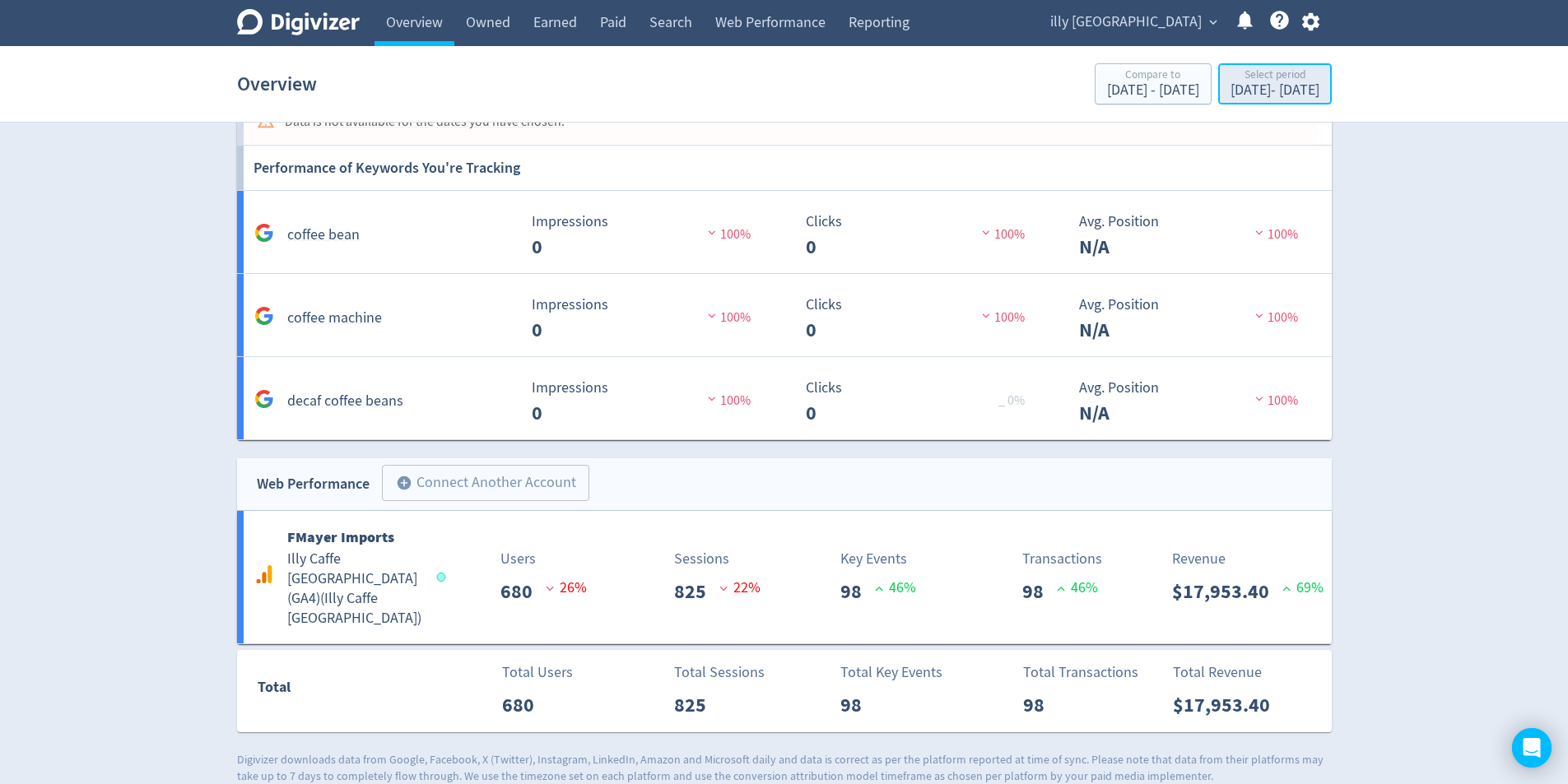
click at [1284, 92] on div "[DATE] - [DATE]" at bounding box center [1275, 90] width 89 height 15
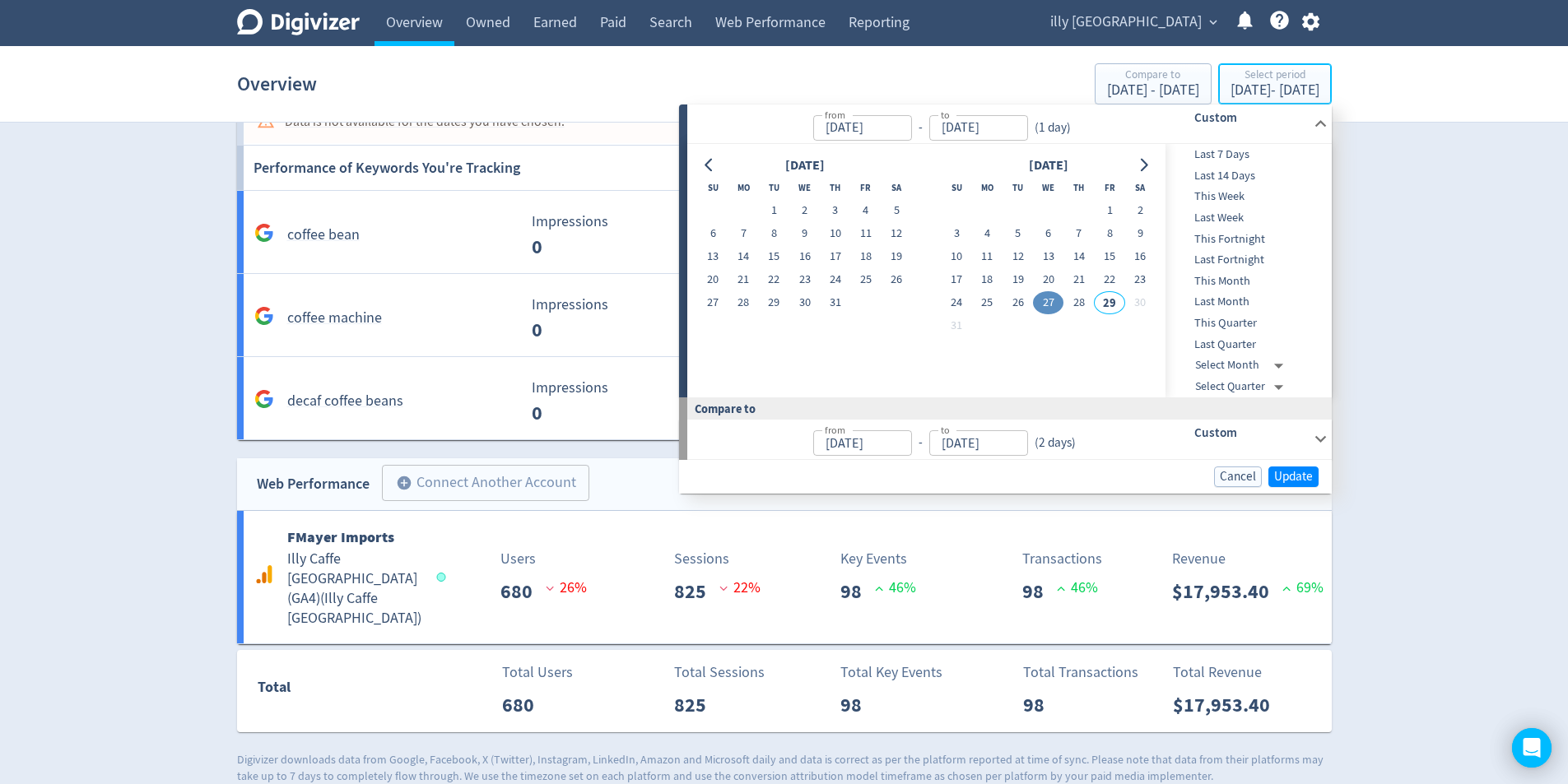
type input "[DATE]"
click at [1081, 304] on button "28" at bounding box center [1078, 303] width 30 height 23
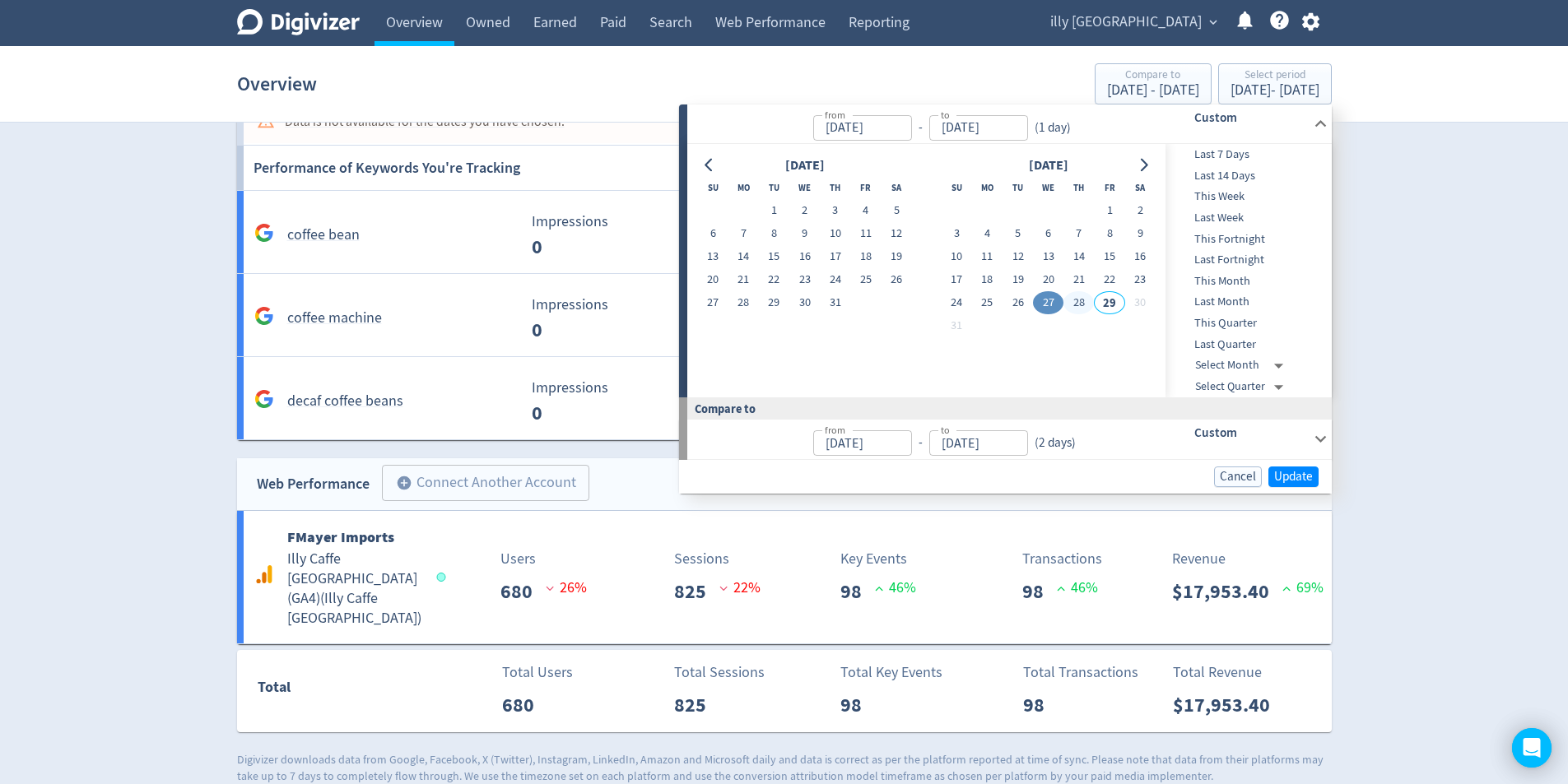
type input "[DATE]"
click at [1073, 306] on button "28" at bounding box center [1078, 303] width 30 height 23
type input "[DATE]"
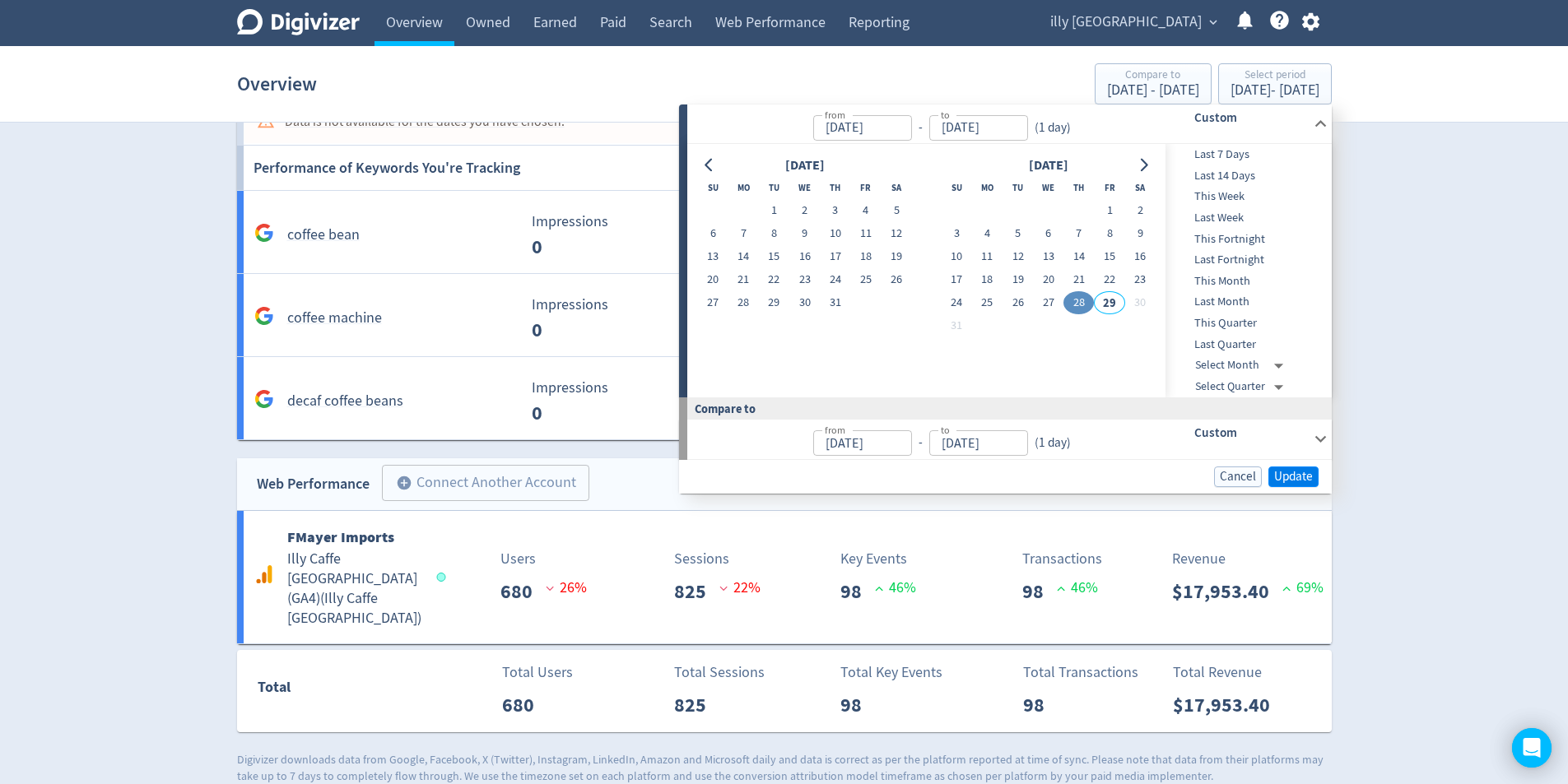
drag, startPoint x: 1284, startPoint y: 456, endPoint x: 1300, endPoint y: 474, distance: 24.1
click at [1288, 460] on div "from [DATE] from - to [DATE] to ( 1 day ) Custom [DATE] Su Mo Tu We Th Fr Sa 1 …" at bounding box center [1005, 300] width 653 height 390
click at [1300, 474] on span "Update" at bounding box center [1294, 477] width 39 height 13
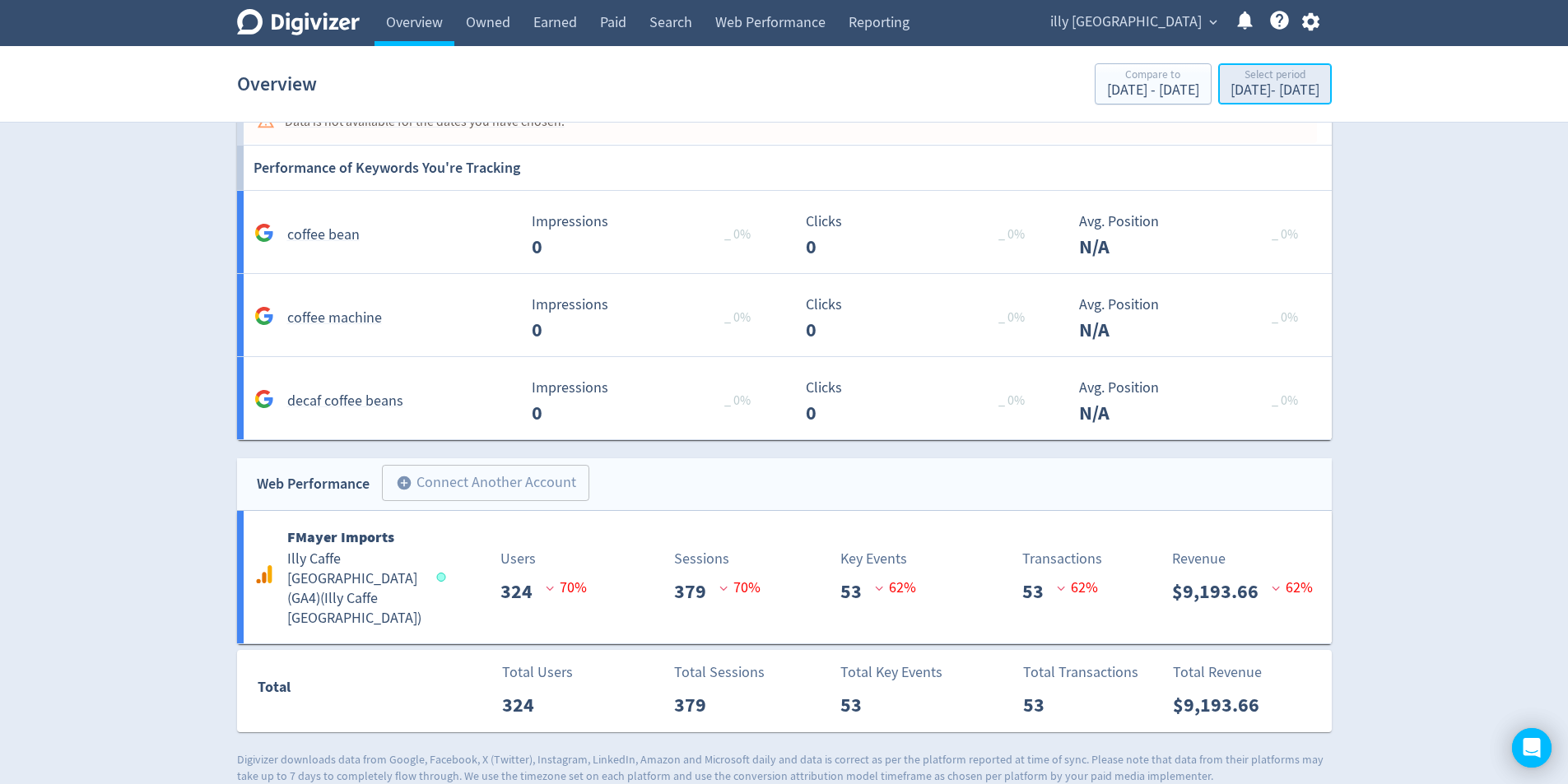
click at [1313, 81] on div "Select period" at bounding box center [1275, 76] width 89 height 14
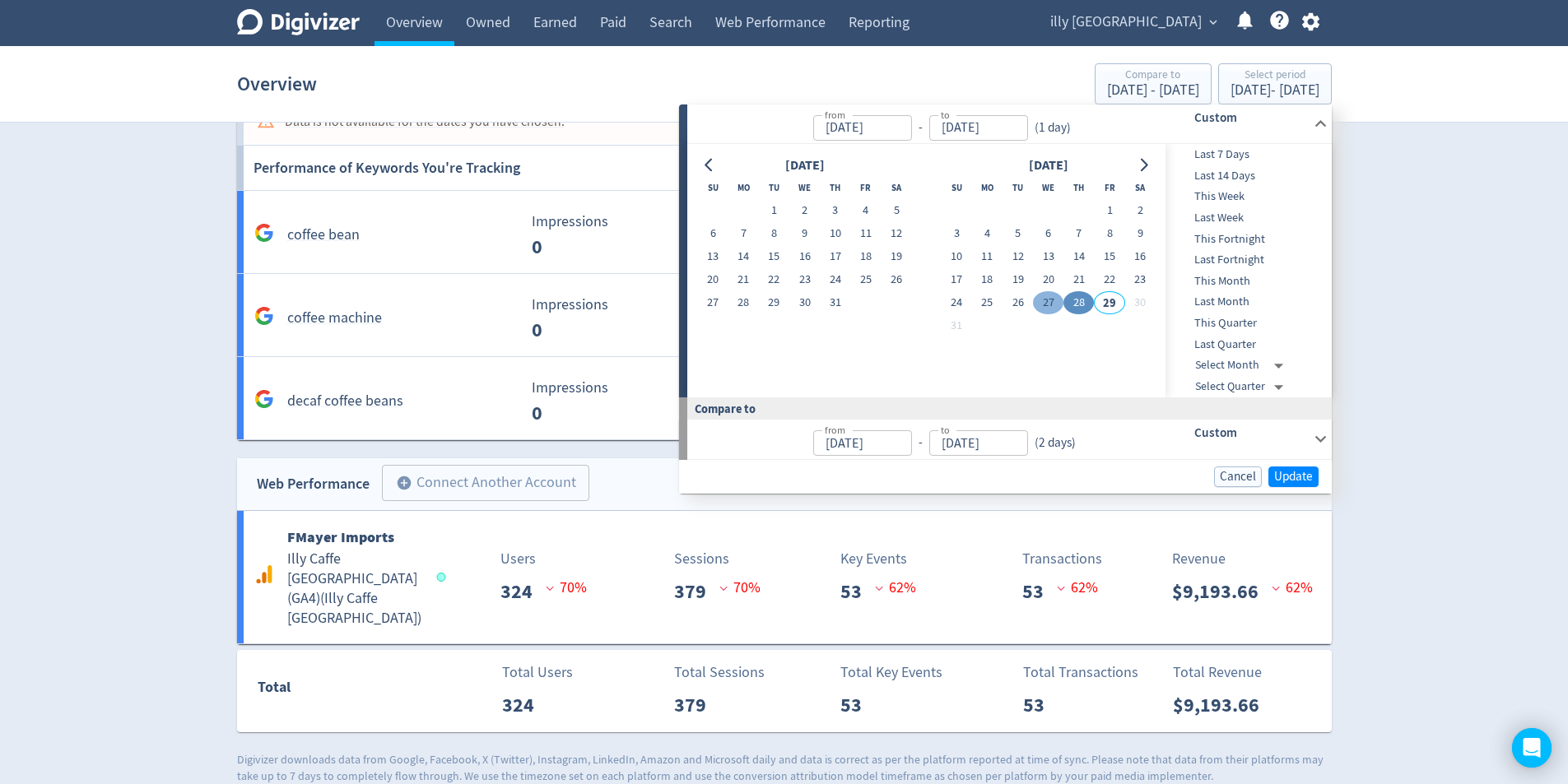
click at [1040, 311] on button "27" at bounding box center [1048, 303] width 30 height 23
type input "[DATE]"
click at [1067, 306] on button "28" at bounding box center [1078, 303] width 30 height 23
type input "[DATE]"
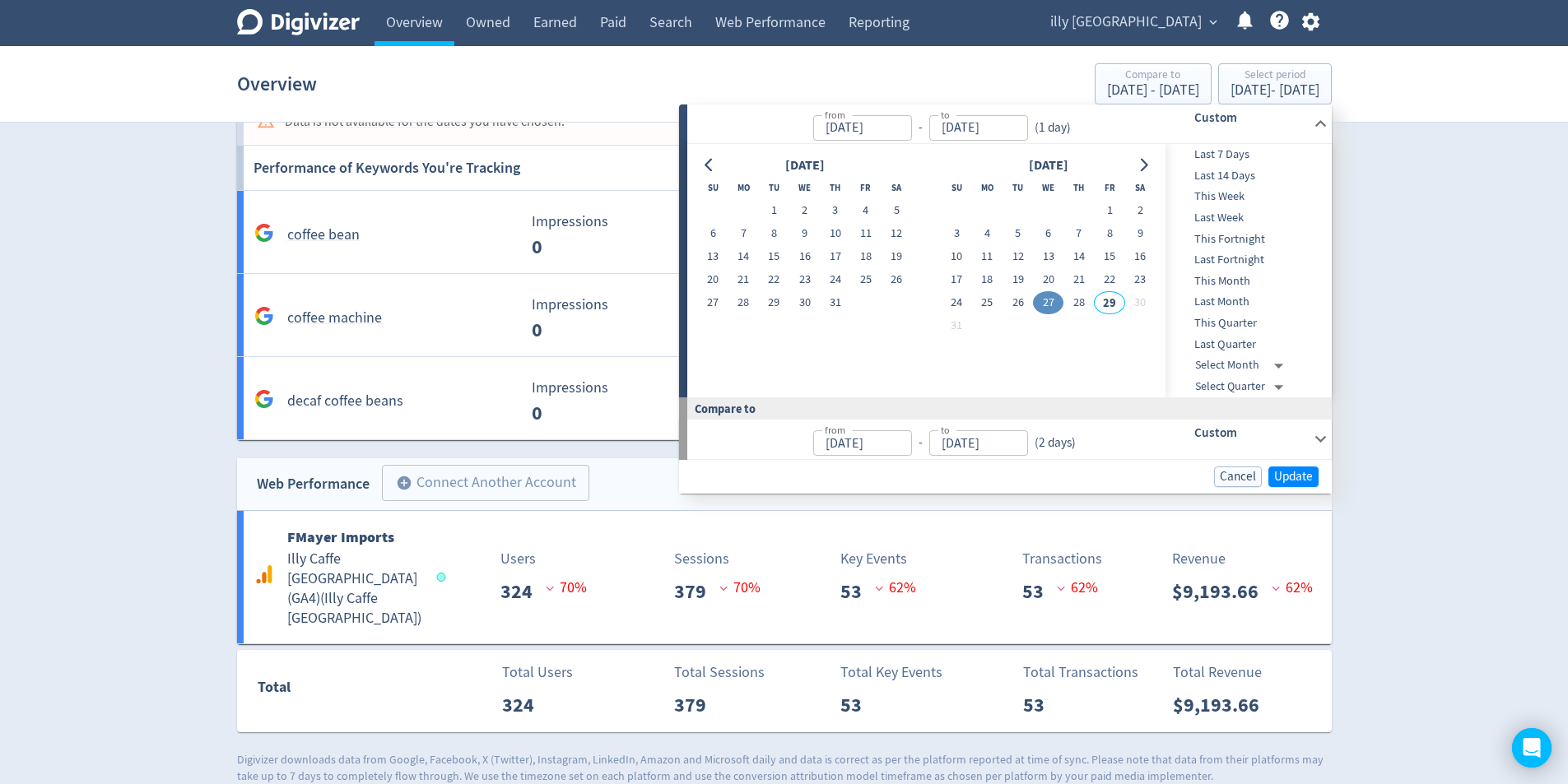
type input "[DATE]"
click at [1313, 486] on button "Update" at bounding box center [1293, 477] width 50 height 21
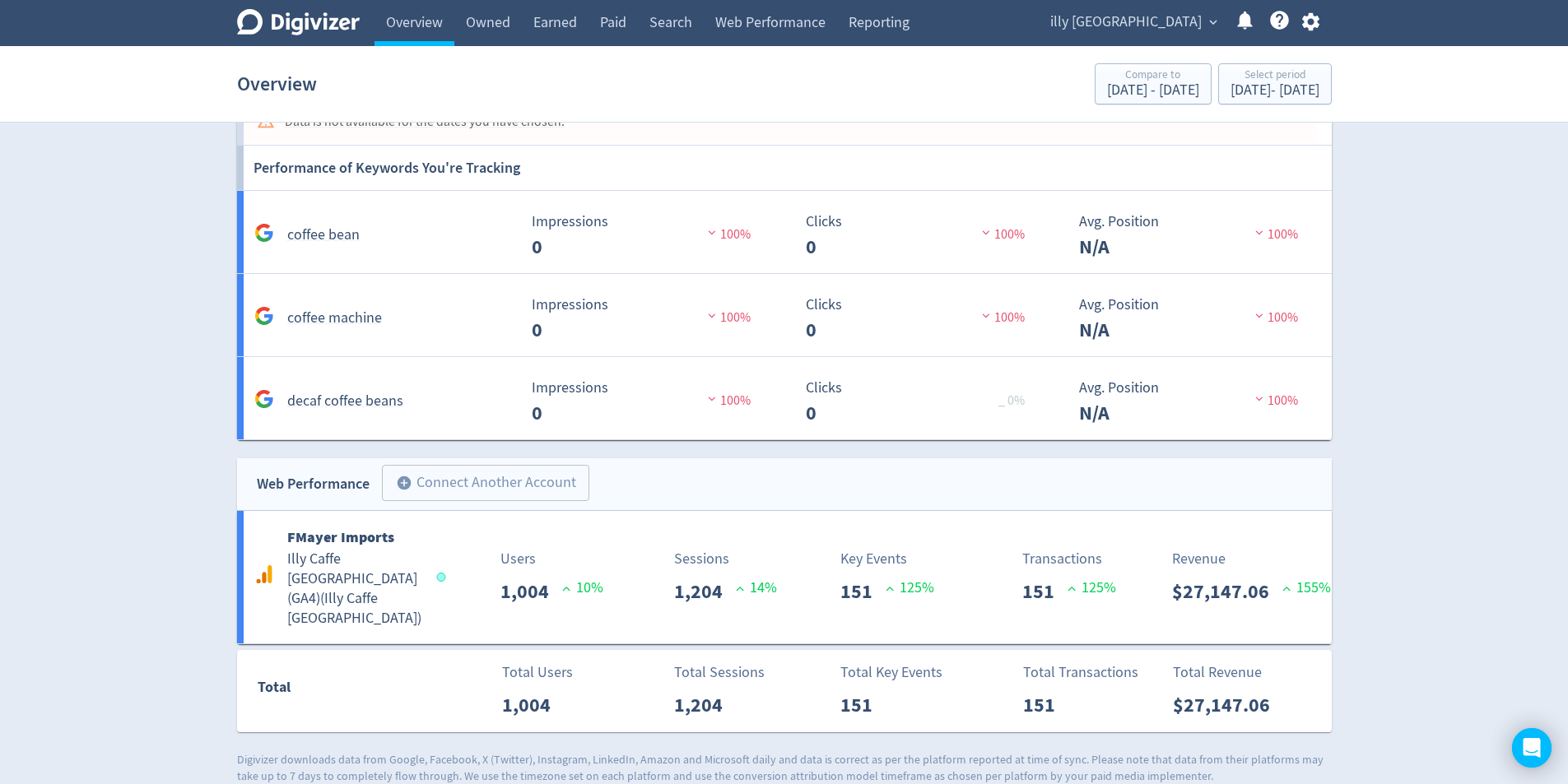
click at [1276, 116] on section "Overview Compare to [DATE] - [DATE] Select period [DATE] - [DATE]" at bounding box center [784, 84] width 1568 height 76
drag, startPoint x: 1261, startPoint y: 90, endPoint x: 1253, endPoint y: 103, distance: 15.3
click at [1261, 90] on div "[DATE] - [DATE]" at bounding box center [1275, 90] width 89 height 15
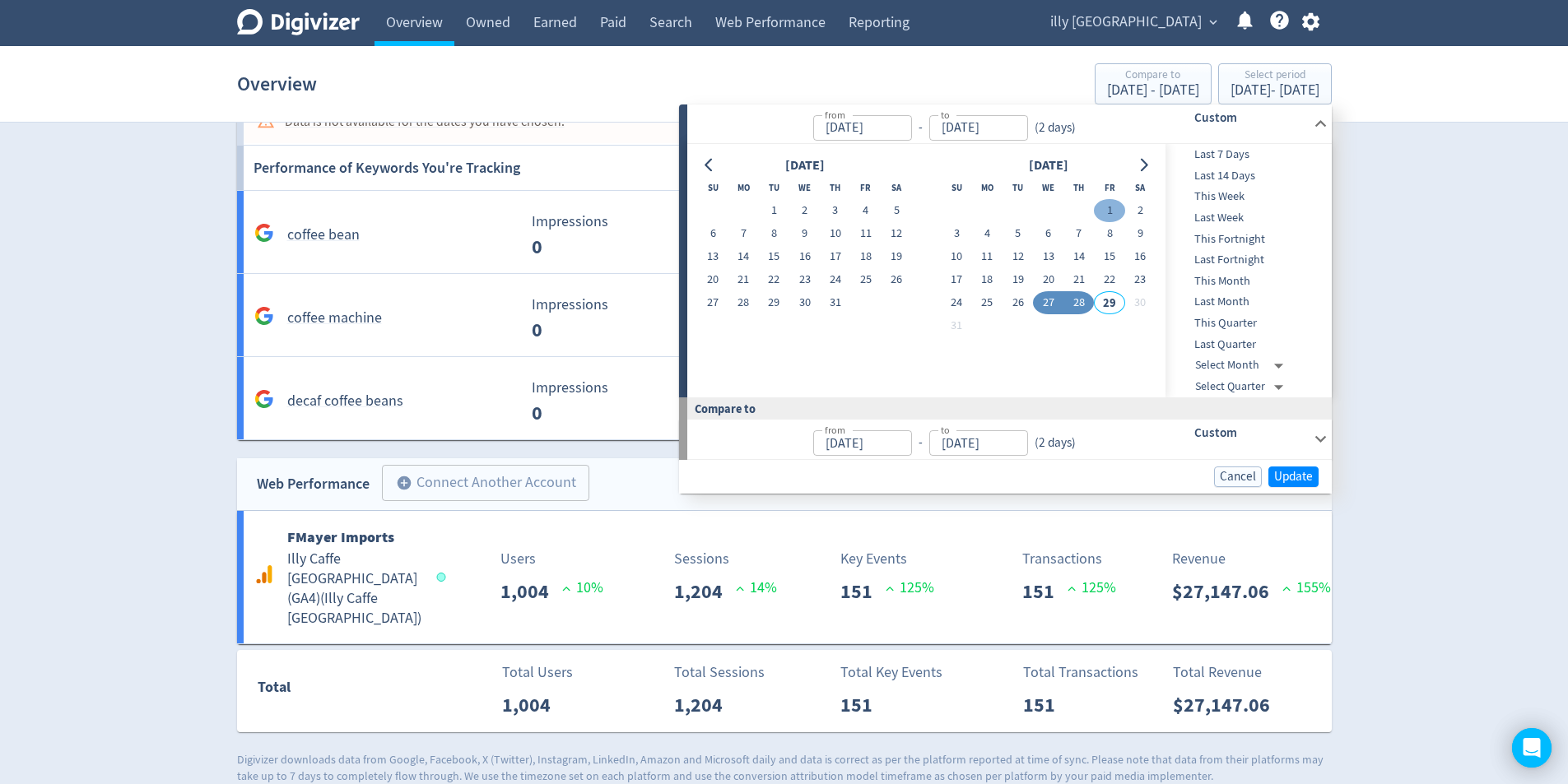
drag, startPoint x: 1101, startPoint y: 215, endPoint x: 1091, endPoint y: 256, distance: 42.2
click at [1101, 216] on button "1" at bounding box center [1109, 210] width 30 height 23
type input "[DATE]"
click at [1086, 300] on button "28" at bounding box center [1078, 303] width 30 height 23
type input "[DATE]"
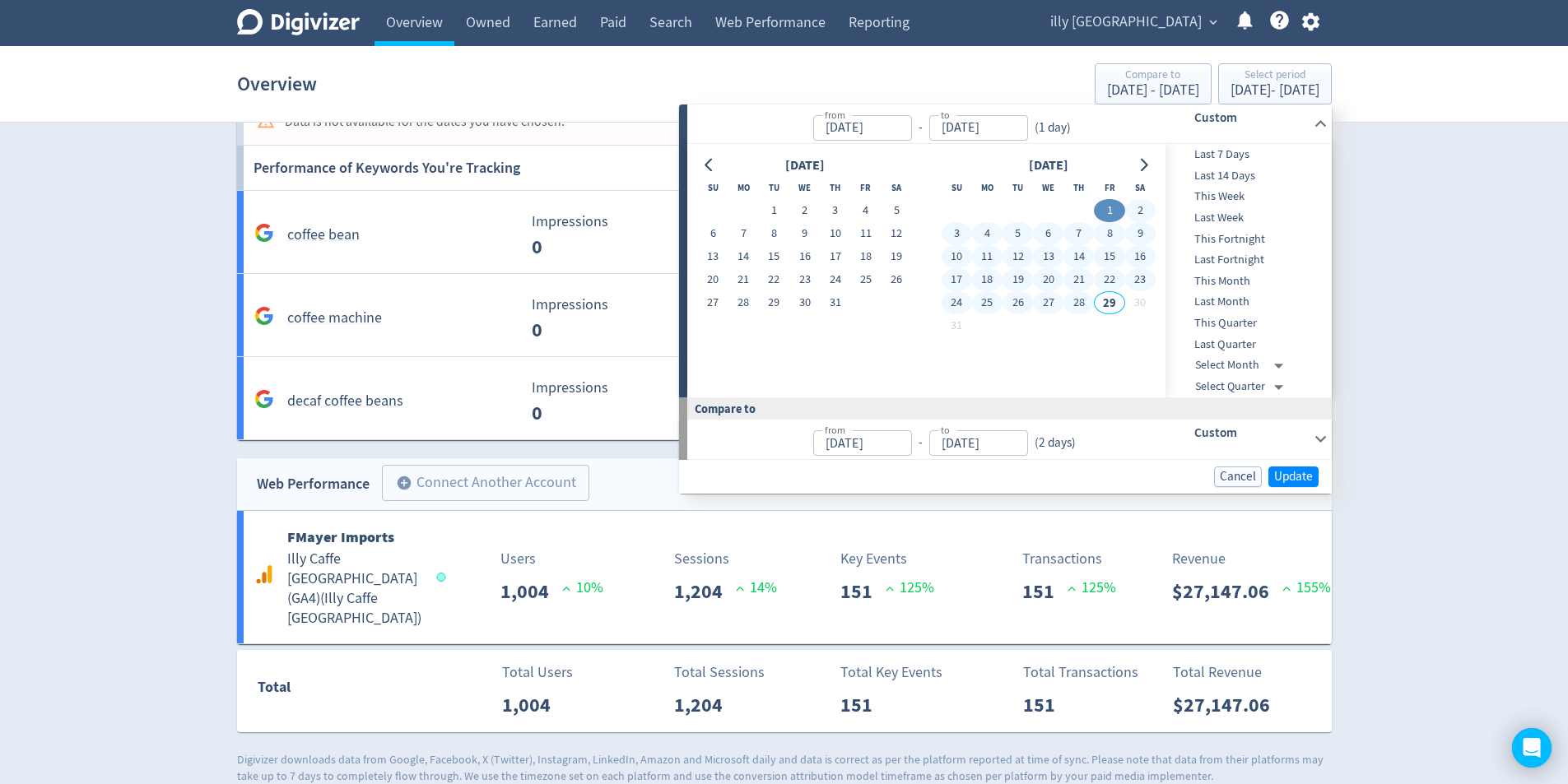
type input "[DATE]"
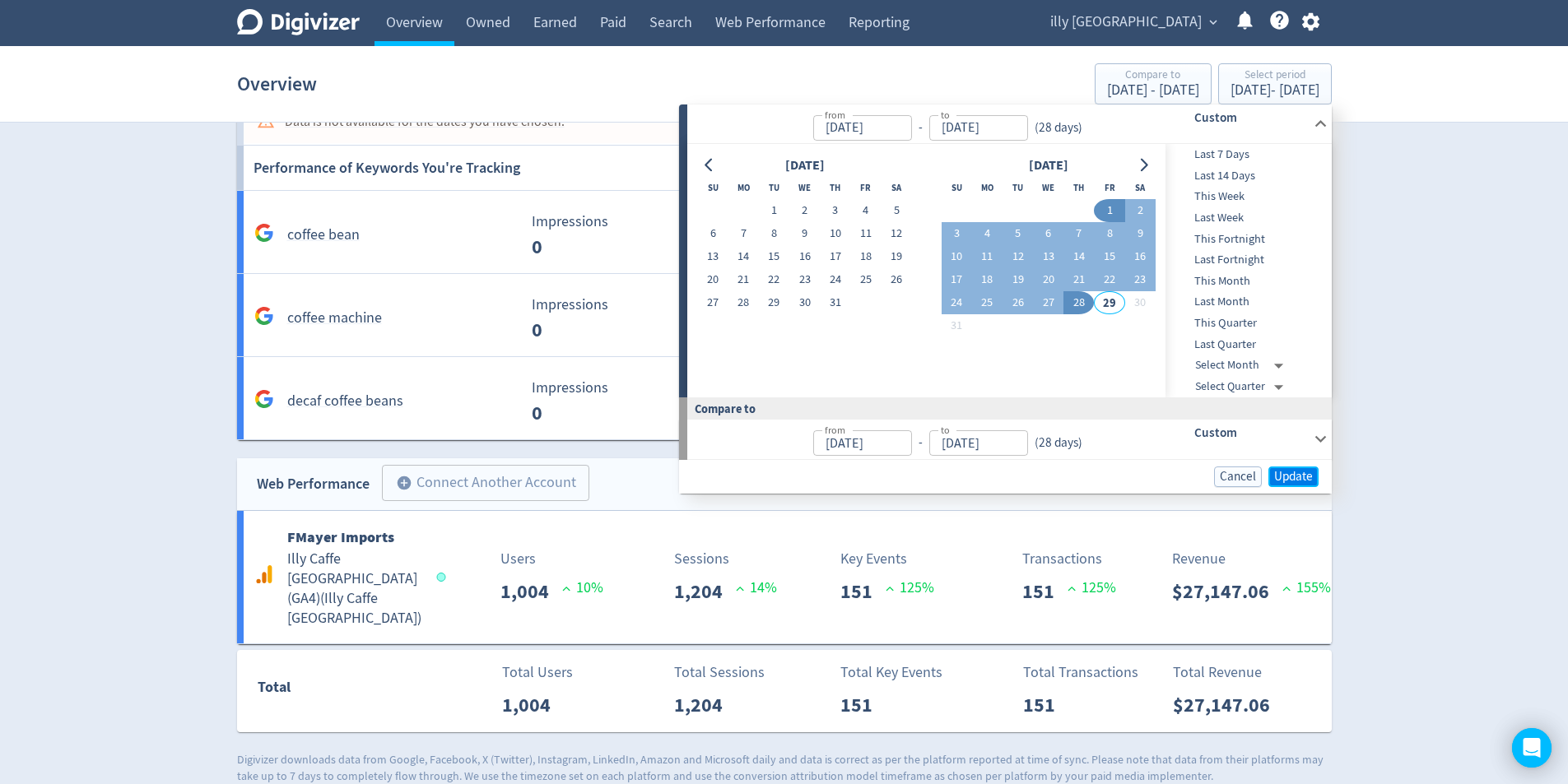
click at [1293, 473] on span "Update" at bounding box center [1294, 477] width 39 height 13
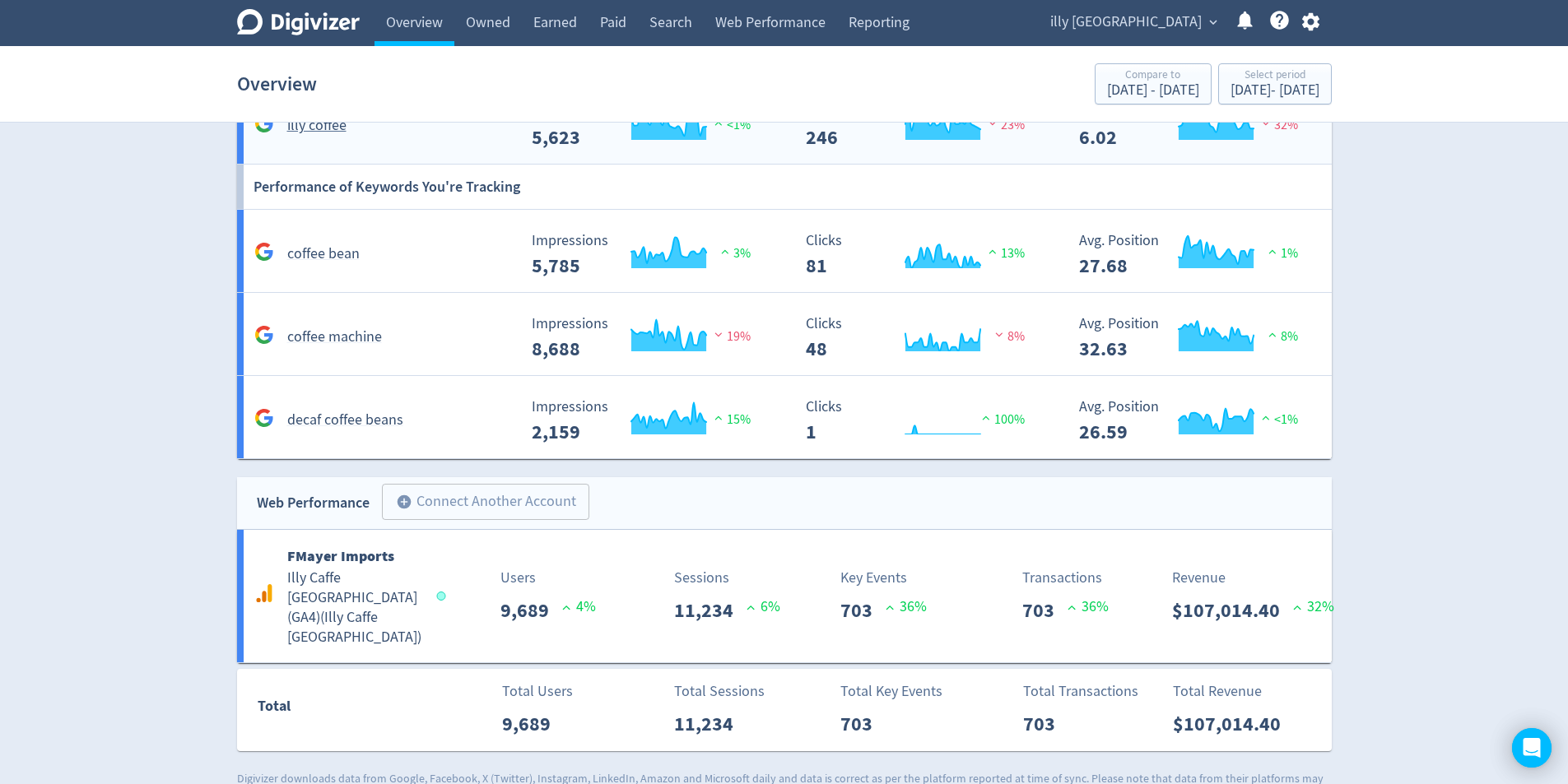
scroll to position [1399, 0]
